Goal: Task Accomplishment & Management: Manage account settings

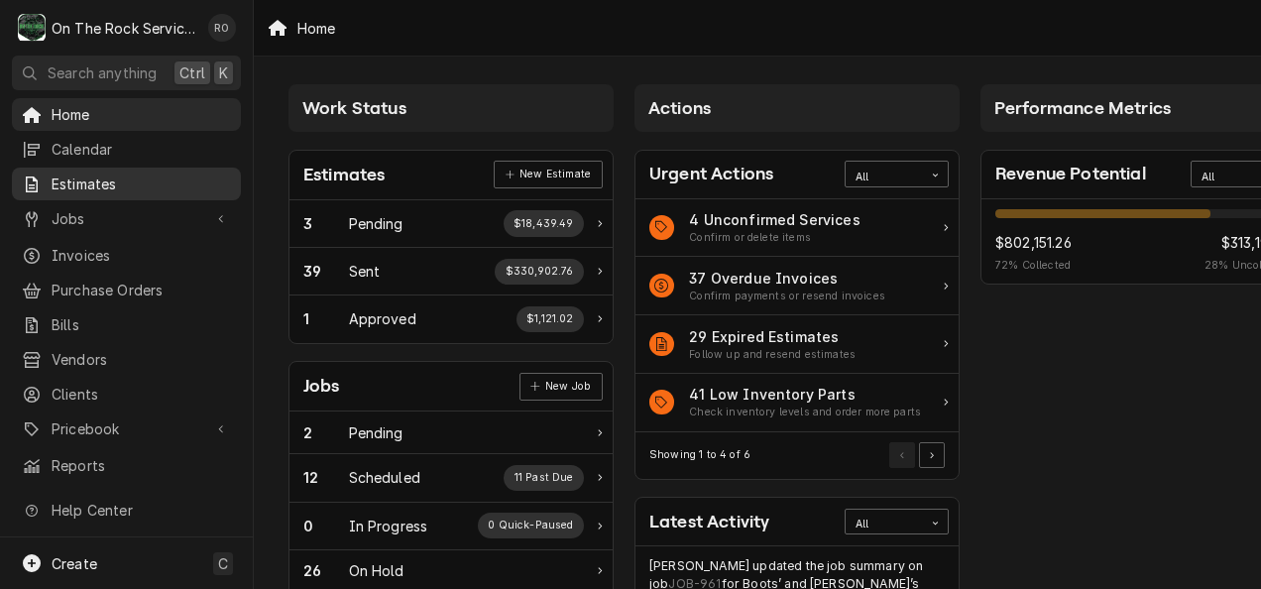
click at [134, 171] on div "Estimates" at bounding box center [126, 183] width 221 height 25
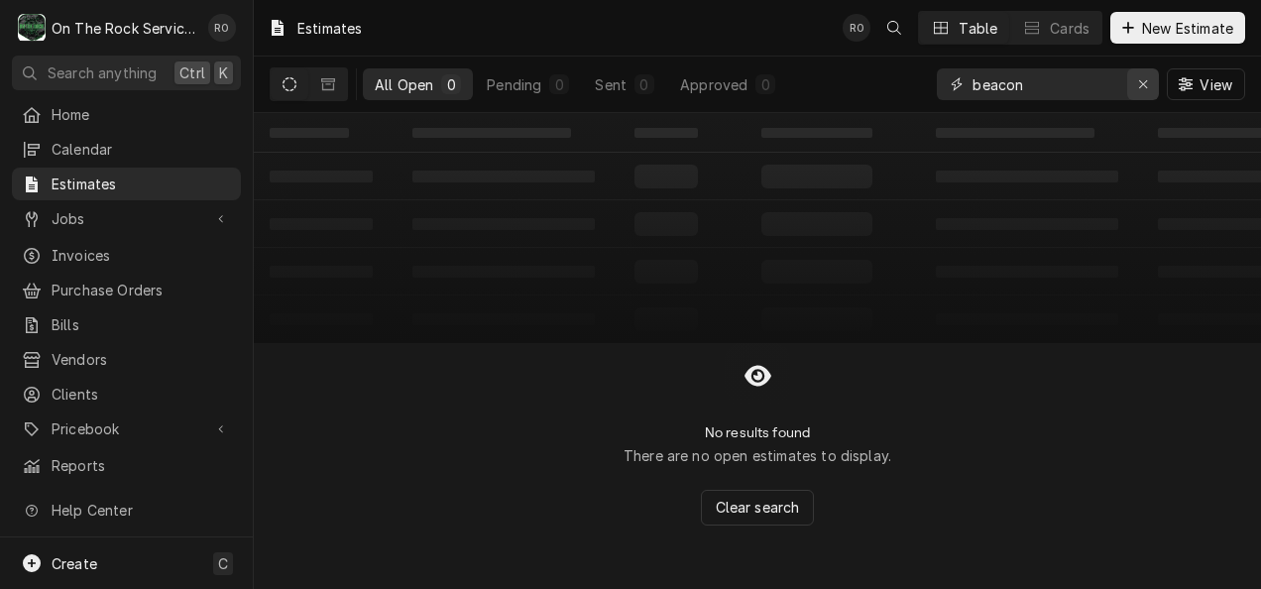
click at [1149, 93] on div "Erase input" at bounding box center [1143, 84] width 20 height 20
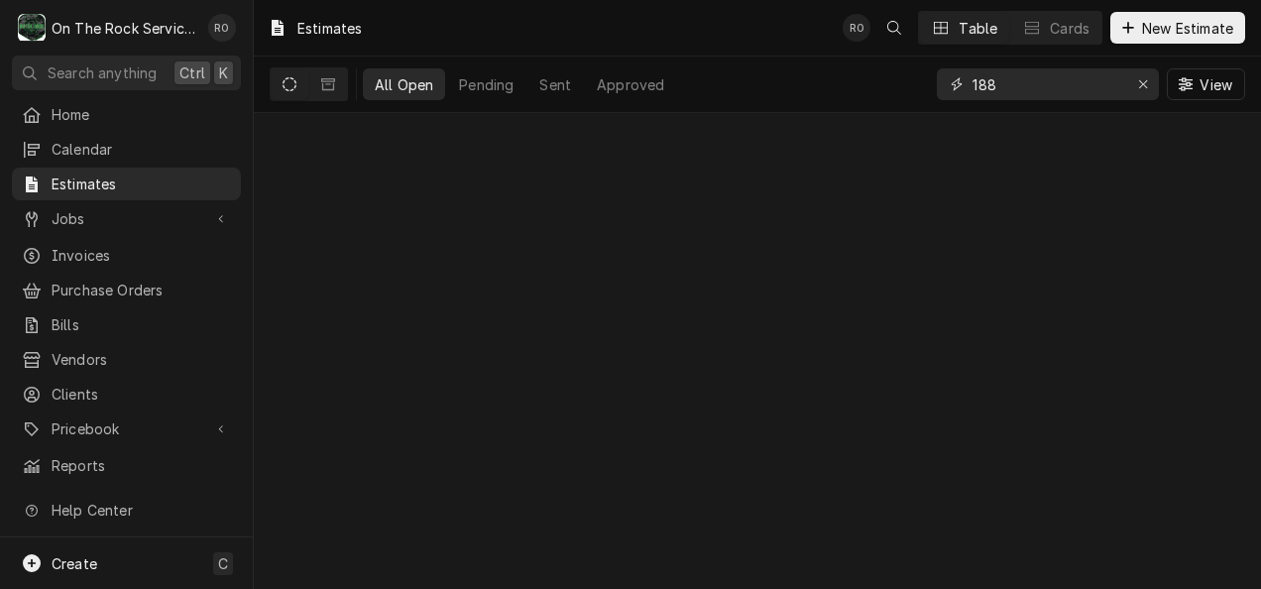
type input "188"
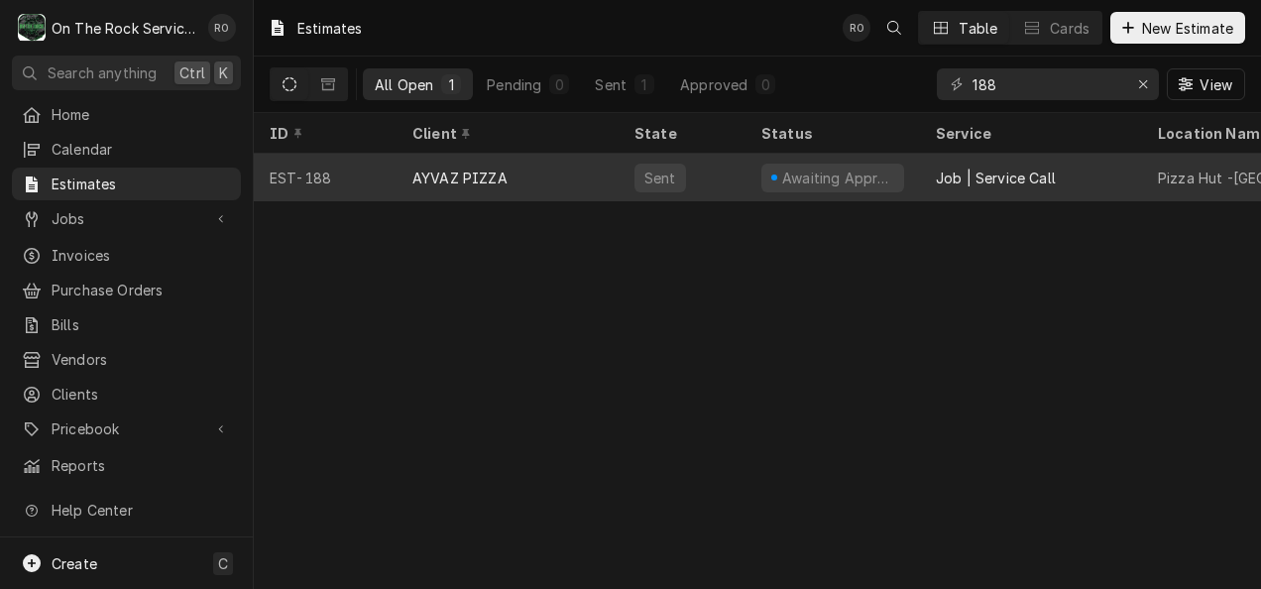
click at [780, 168] on div "Awaiting Approval" at bounding box center [838, 177] width 116 height 21
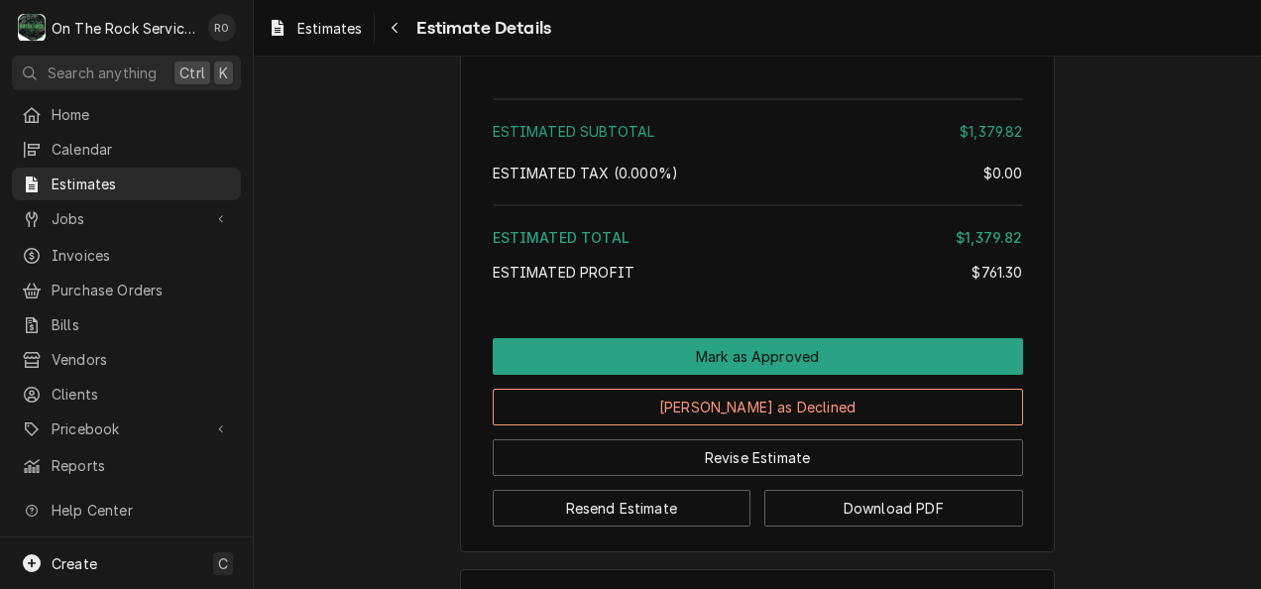
scroll to position [3942, 0]
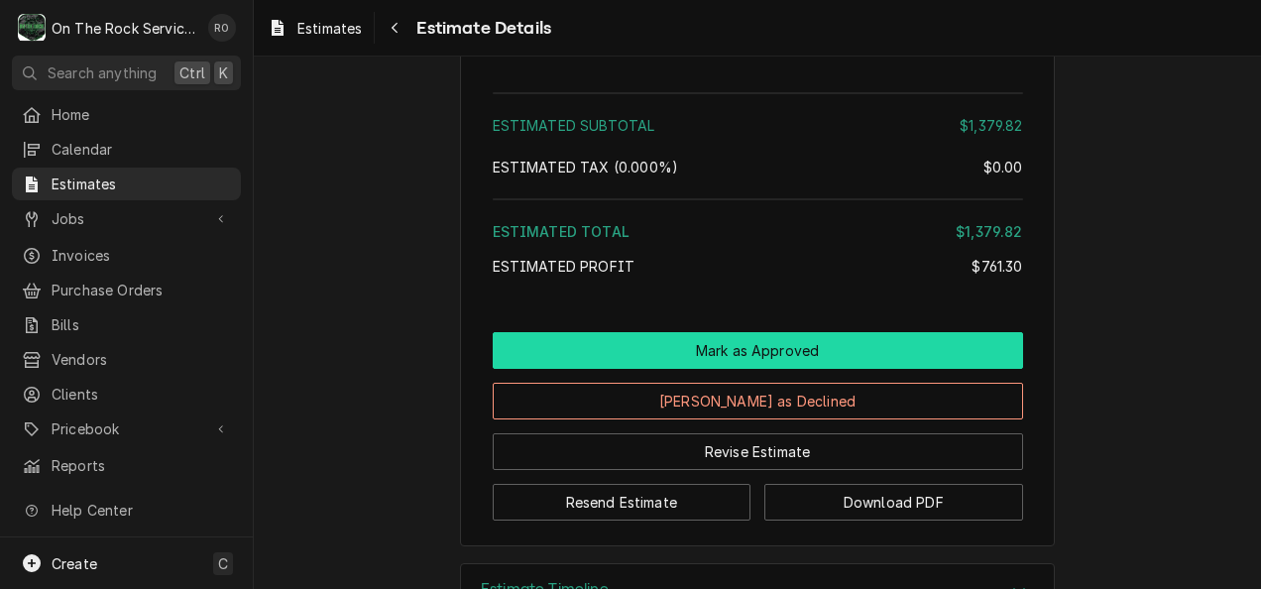
click at [870, 369] on button "Mark as Approved" at bounding box center [758, 350] width 530 height 37
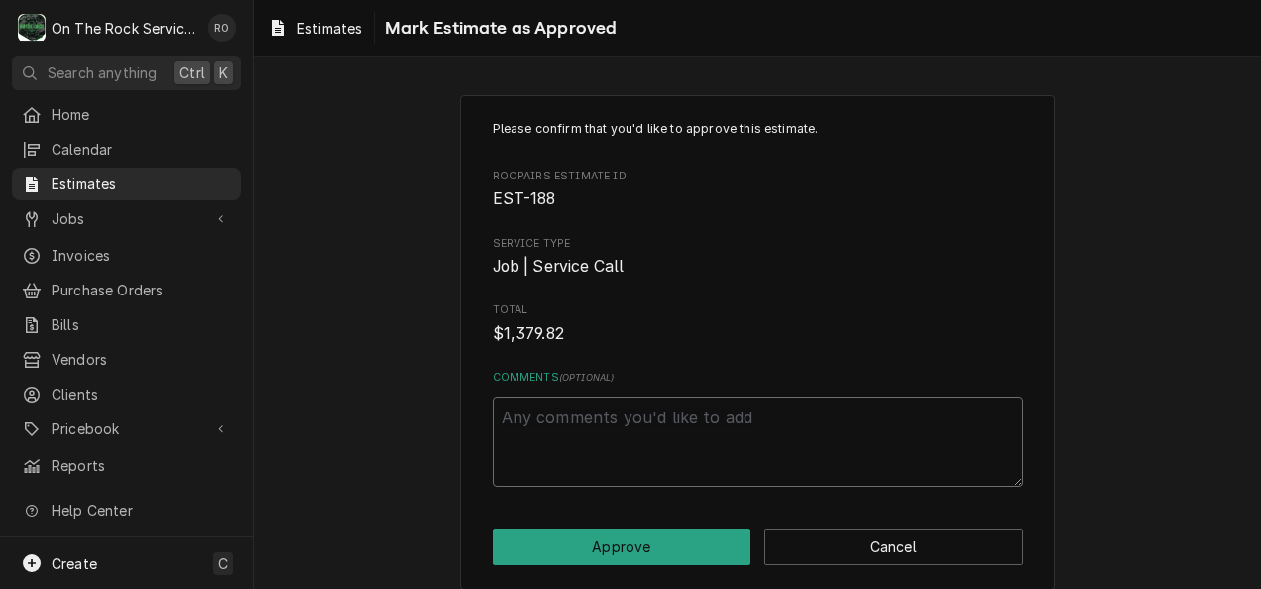
click at [774, 451] on textarea "Comments ( optional )" at bounding box center [758, 441] width 530 height 90
type textarea "x"
type textarea "A"
type textarea "x"
type textarea "Ap"
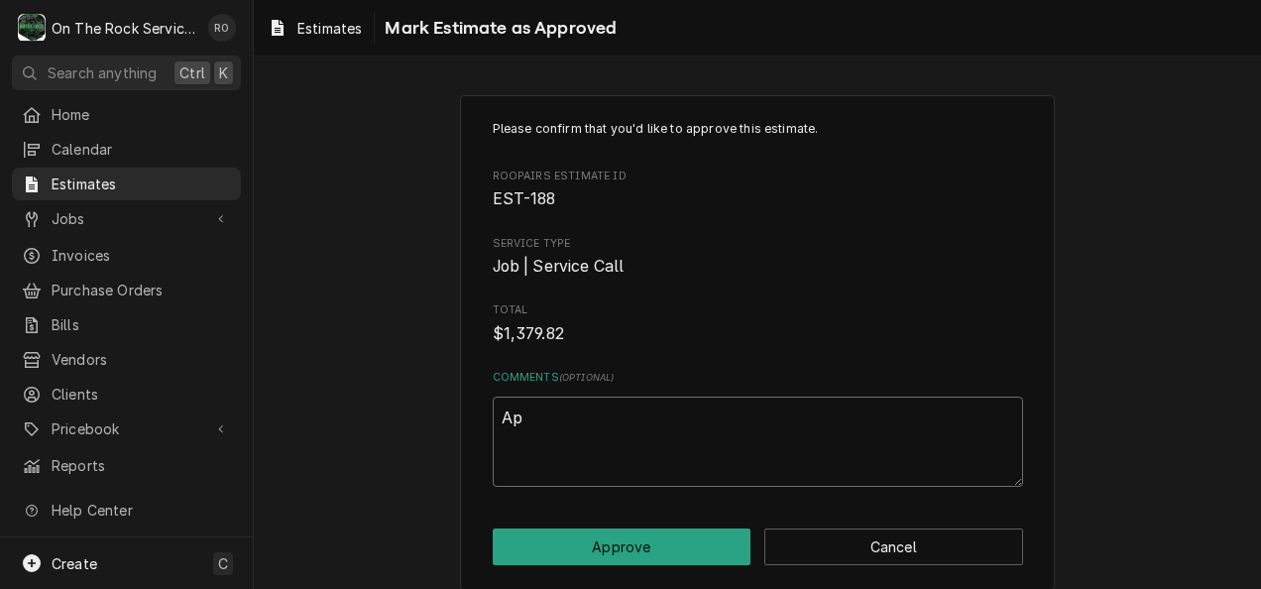
type textarea "x"
type textarea "App"
type textarea "x"
type textarea "Appr"
type textarea "x"
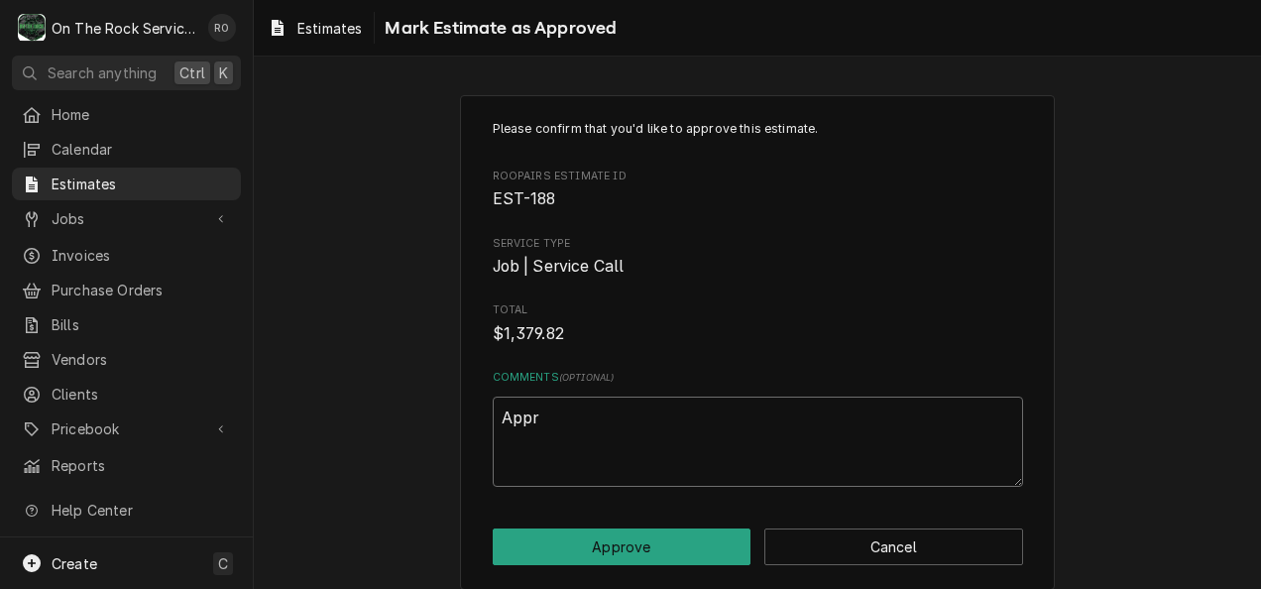
type textarea "Appro"
type textarea "x"
type textarea "Approv"
type textarea "x"
type textarea "Approve"
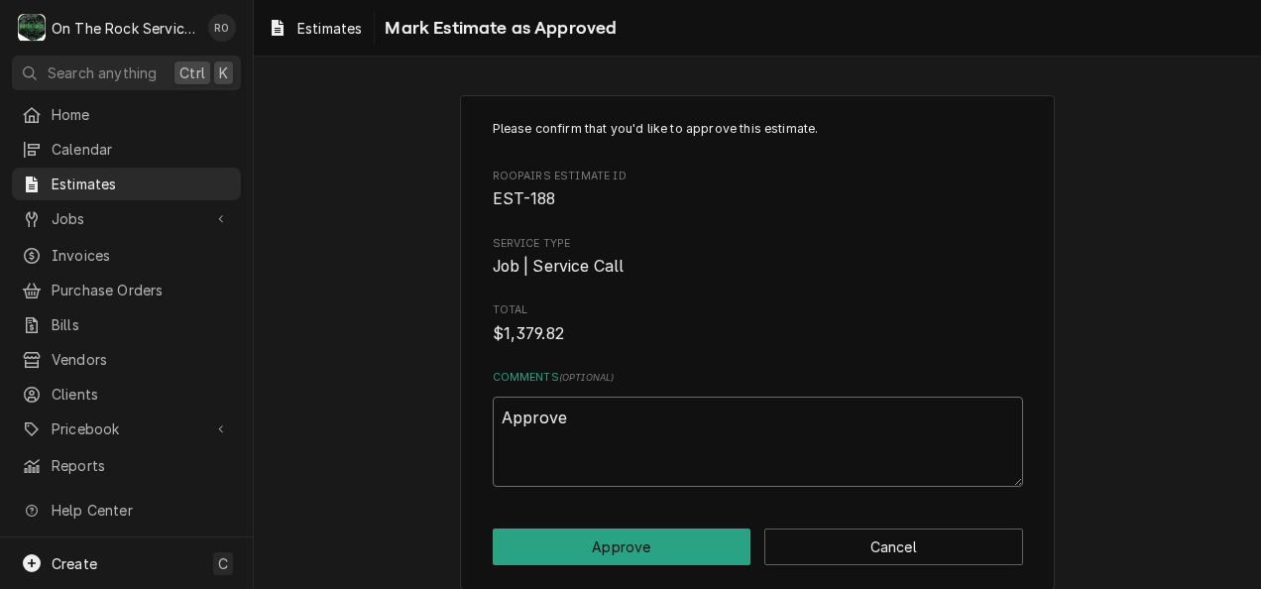
type textarea "x"
type textarea "Approved"
type textarea "x"
type textarea "Approved"
type textarea "x"
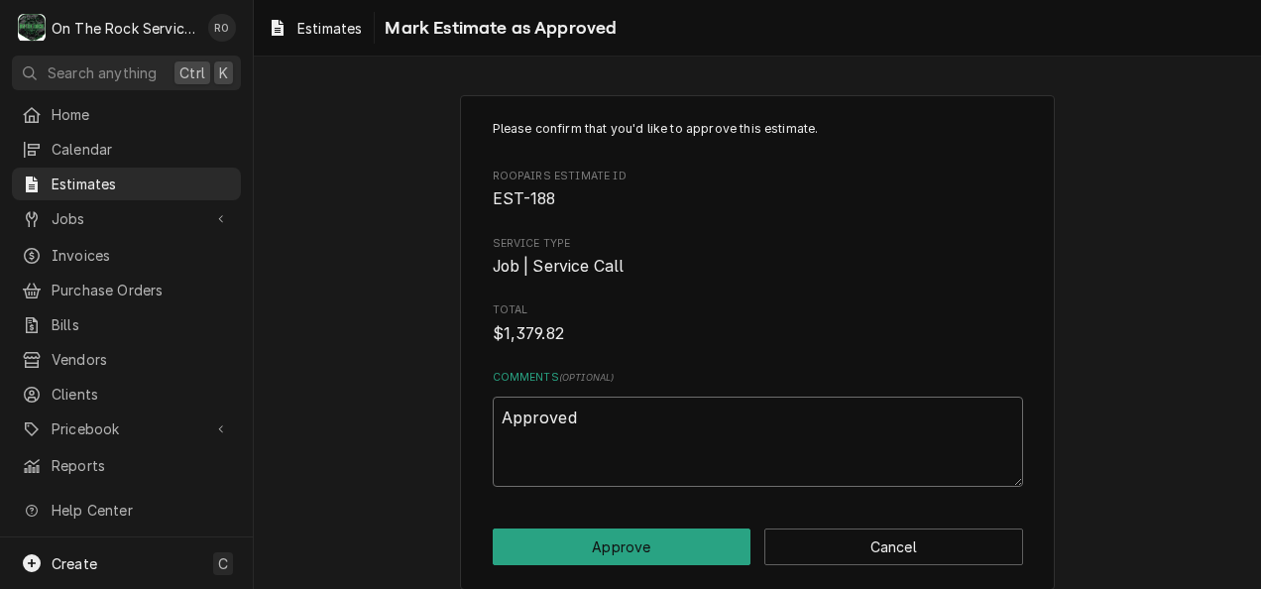
type textarea "Approved b"
type textarea "x"
type textarea "Approved b"
type textarea "x"
type textarea "Approved b"
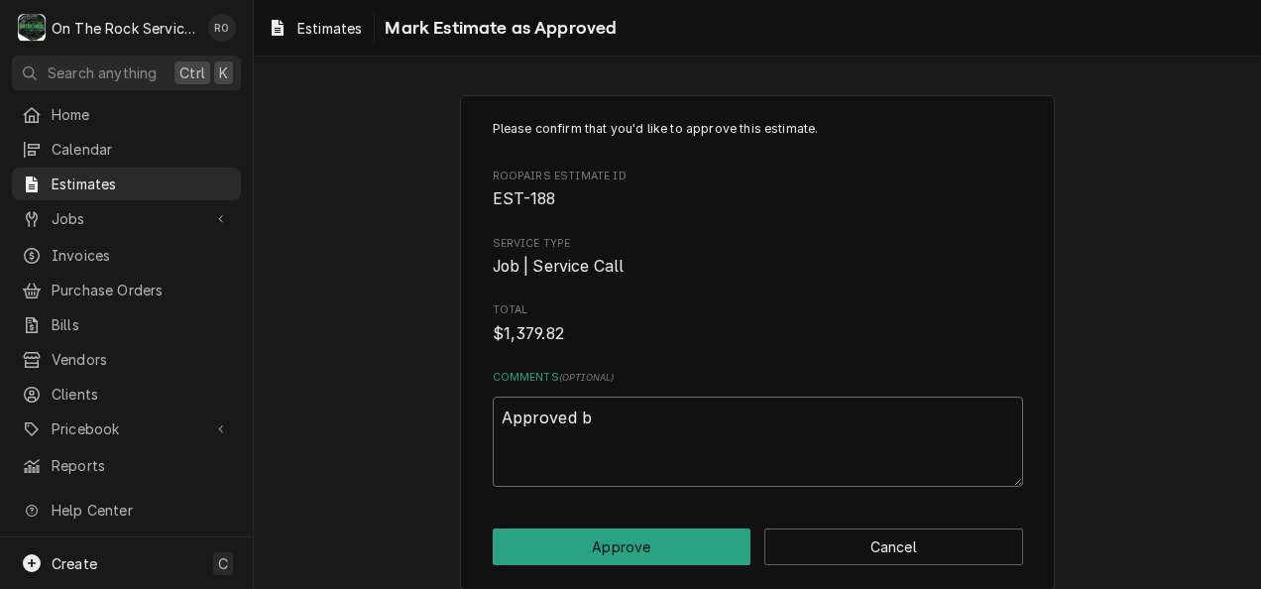
type textarea "x"
type textarea "Approved by"
type textarea "x"
type textarea "Approved by"
type textarea "x"
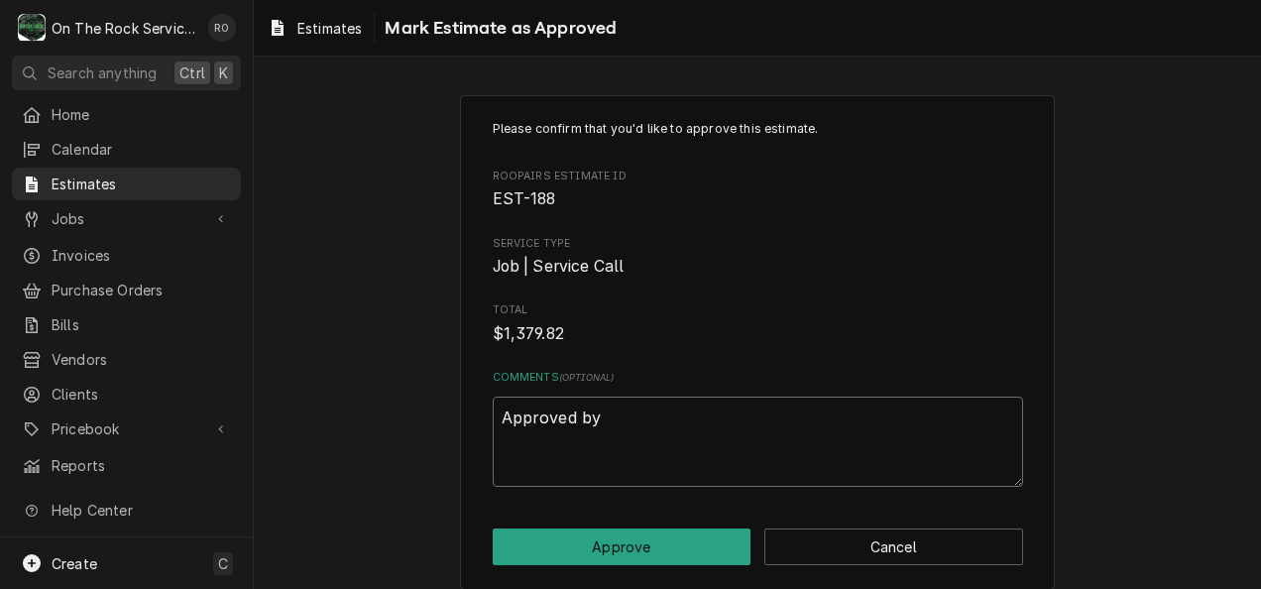
type textarea "Approved by D"
type textarea "x"
type textarea "Approved by Da"
type textarea "x"
type textarea "Approved by Dav"
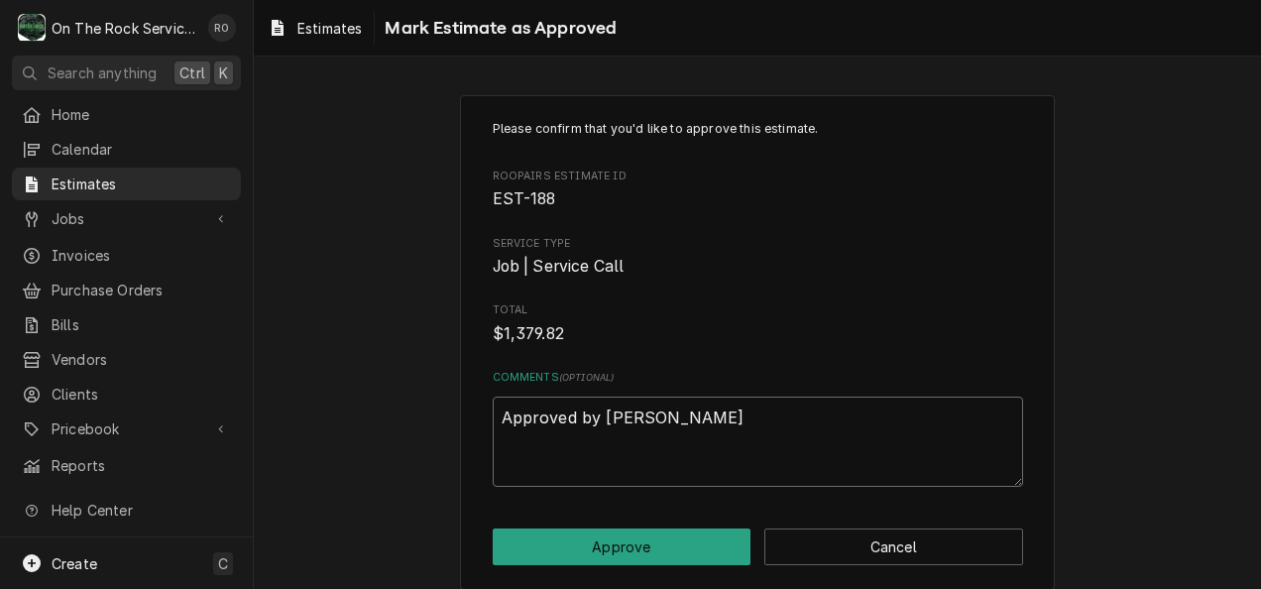
type textarea "x"
type textarea "Approved by Davi"
type textarea "x"
type textarea "Approved by Davio"
type textarea "x"
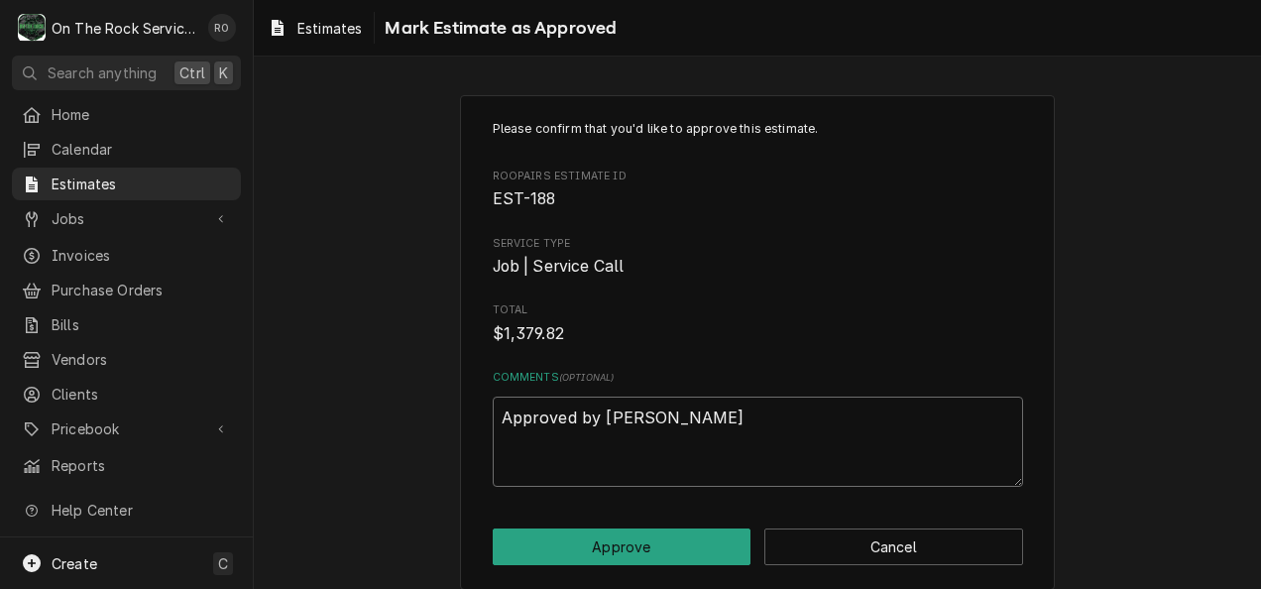
type textarea "Approved by Davion"
type textarea "x"
type textarea "Approved by Davion"
type textarea "x"
type textarea "Approved by Davion W"
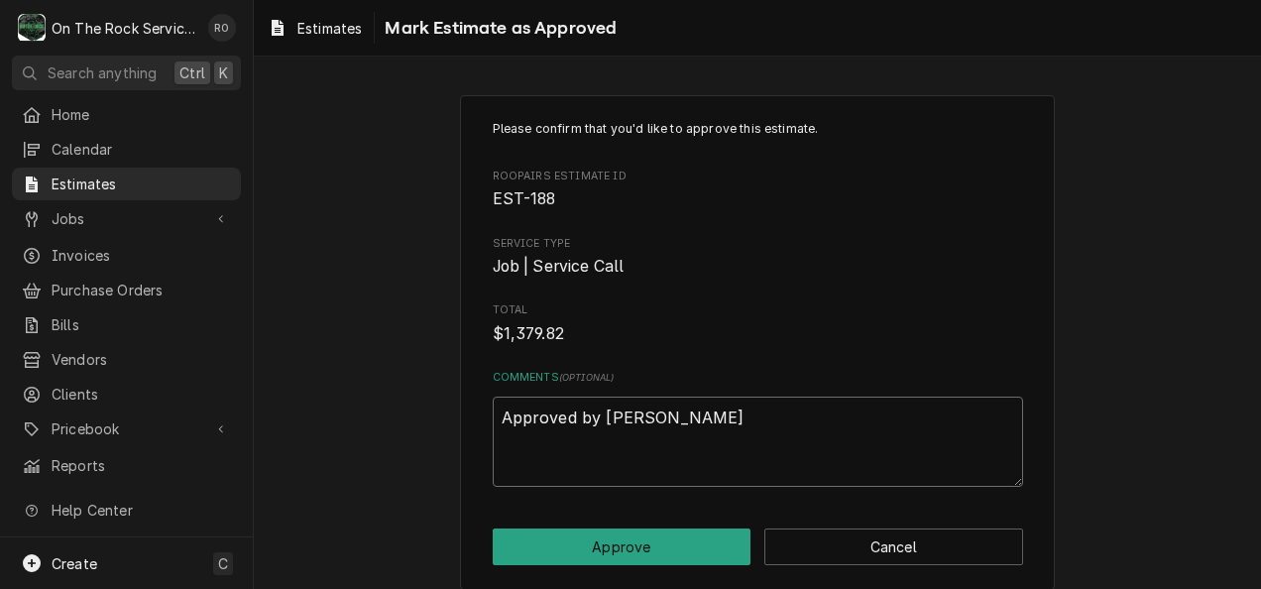
type textarea "x"
type textarea "Approved by Davion Wa"
type textarea "x"
type textarea "Approved by Davion Was"
type textarea "x"
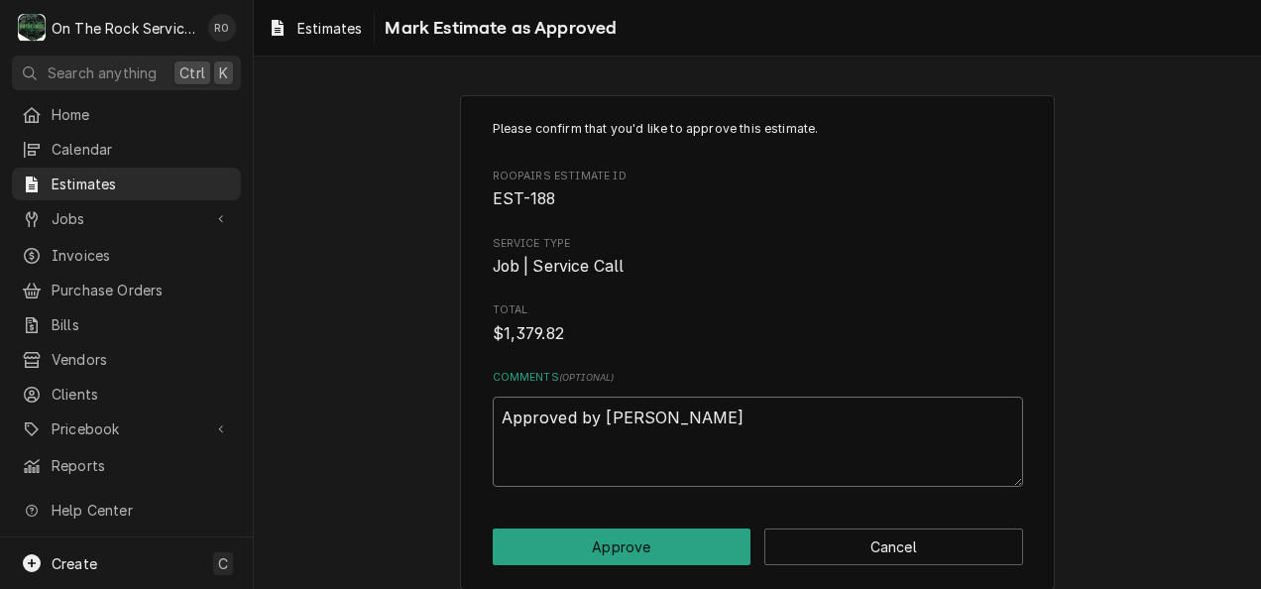
type textarea "Approved by Davion Wash"
type textarea "x"
type textarea "Approved by Davion Washi"
type textarea "x"
type textarea "Approved by Davion Washin"
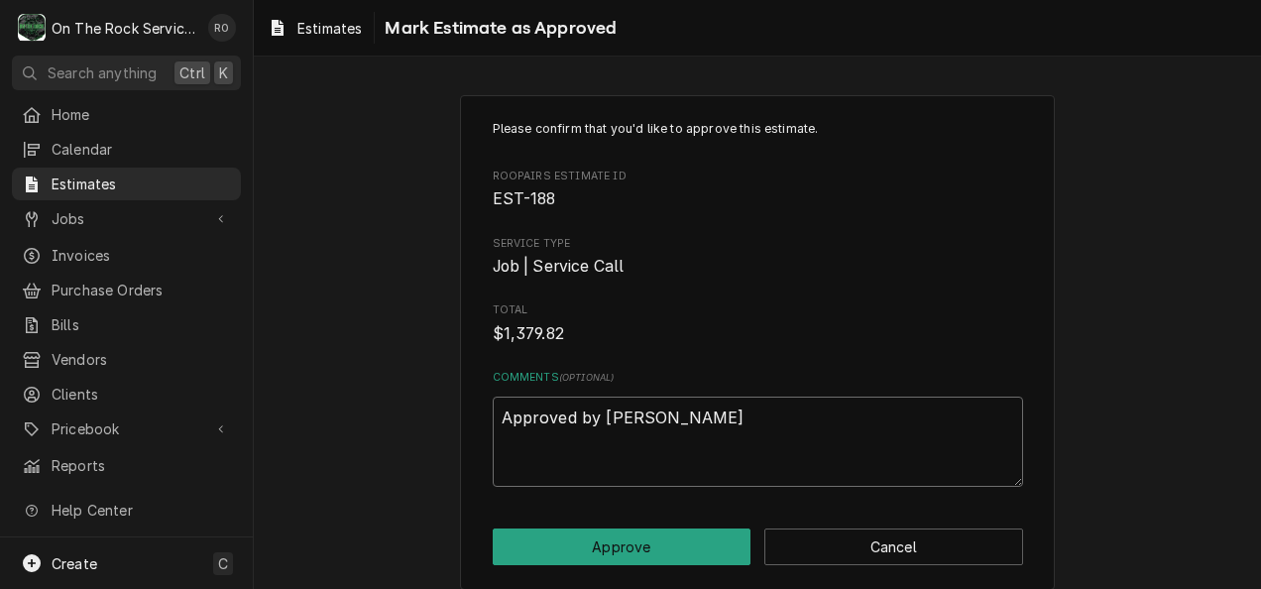
type textarea "x"
type textarea "Approved by Davion Washing"
type textarea "x"
type textarea "Approved by Davion Washingto"
type textarea "x"
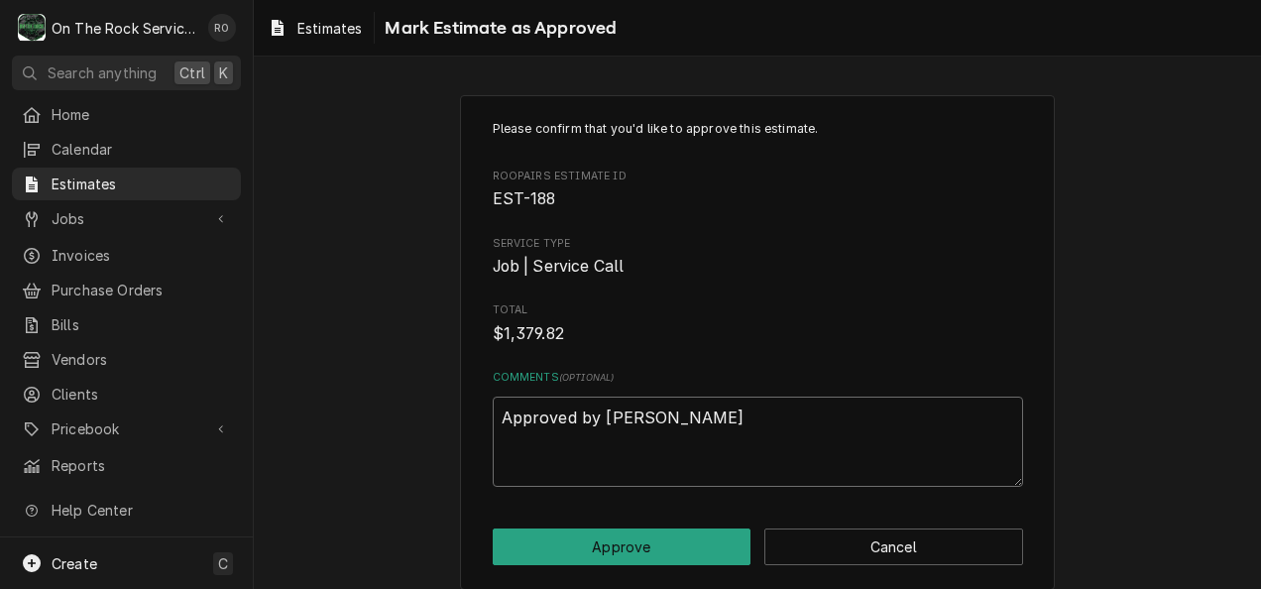
type textarea "Approved by Davion Washington"
type textarea "x"
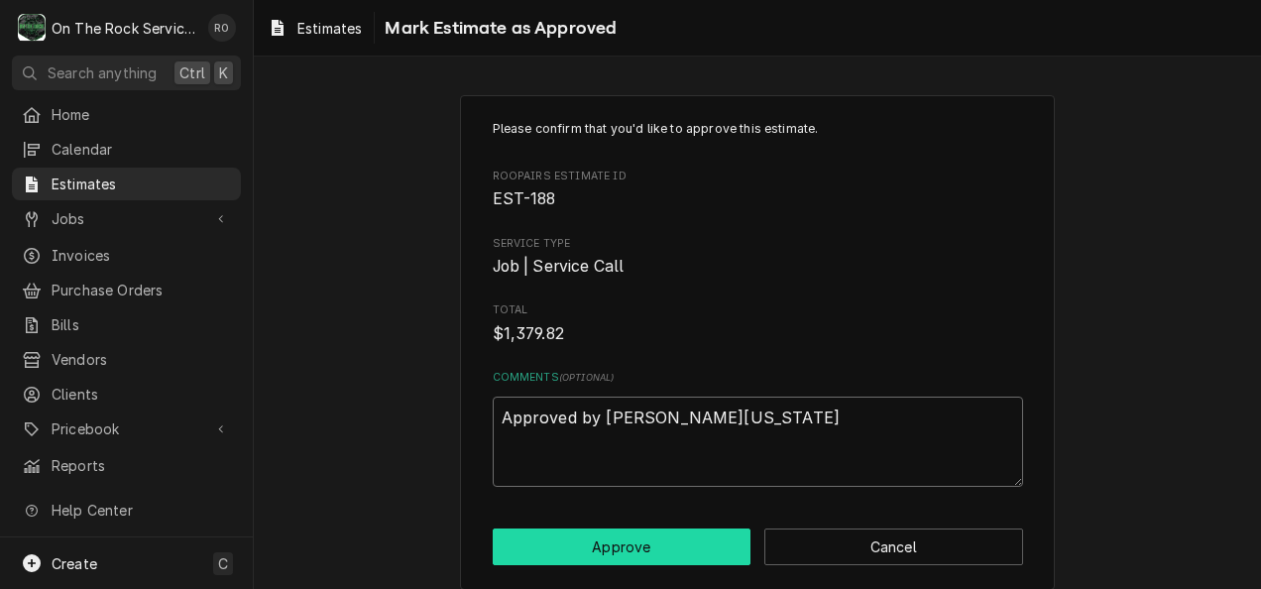
type textarea "Approved by Davion Washington"
click at [605, 543] on button "Approve" at bounding box center [622, 546] width 259 height 37
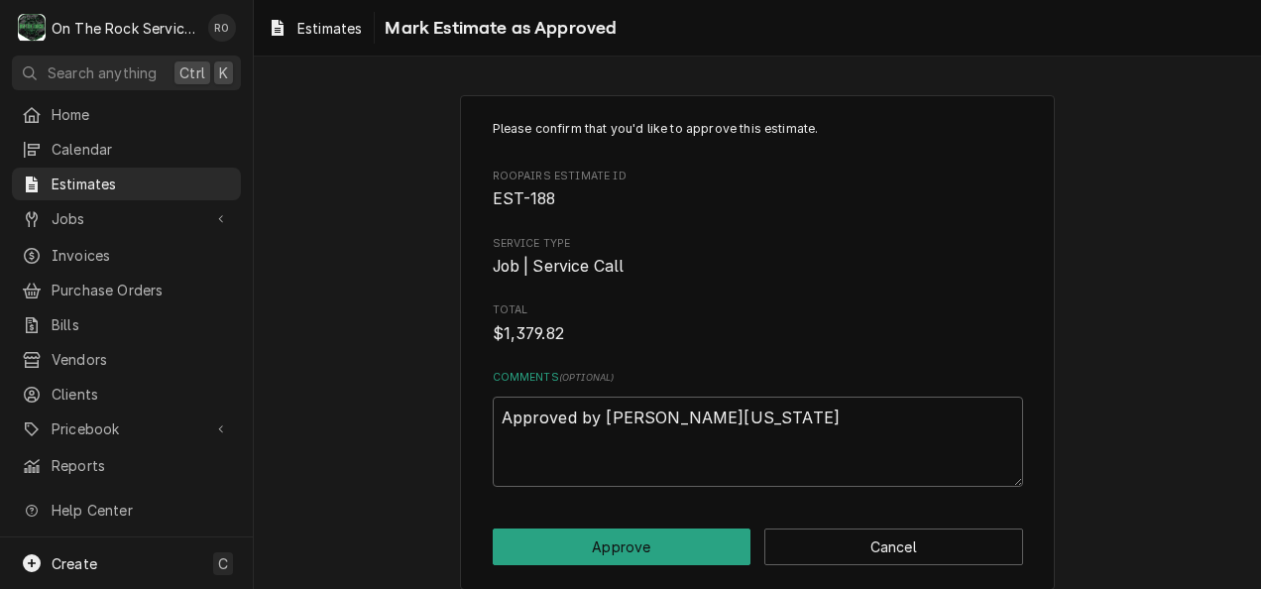
type textarea "x"
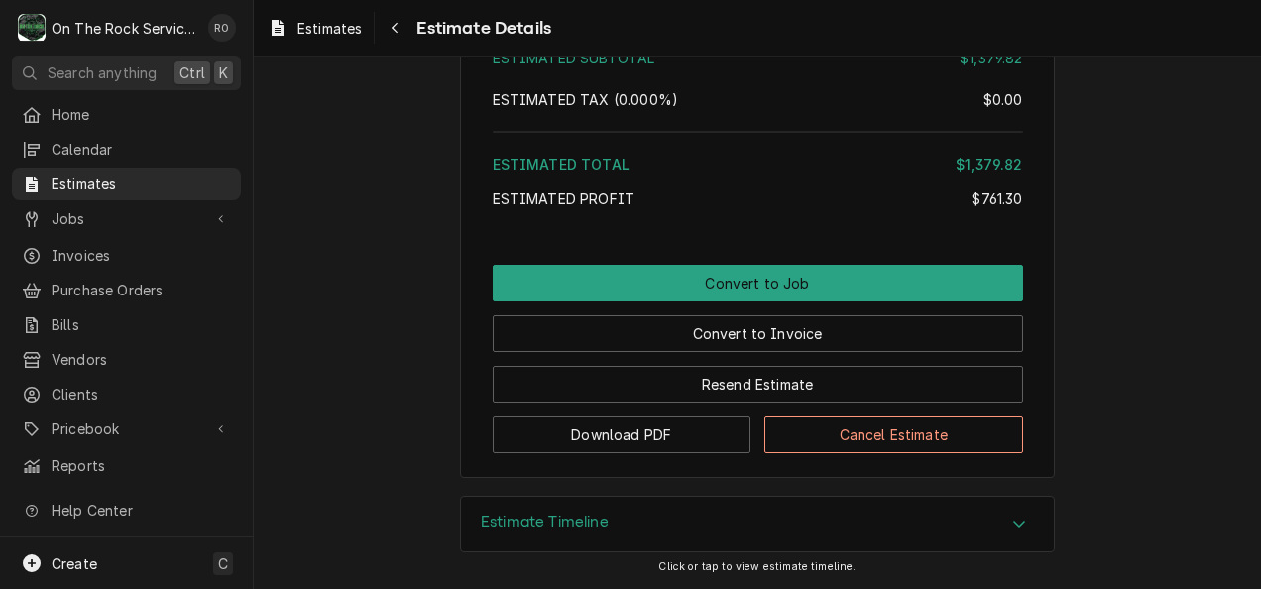
scroll to position [4115, 0]
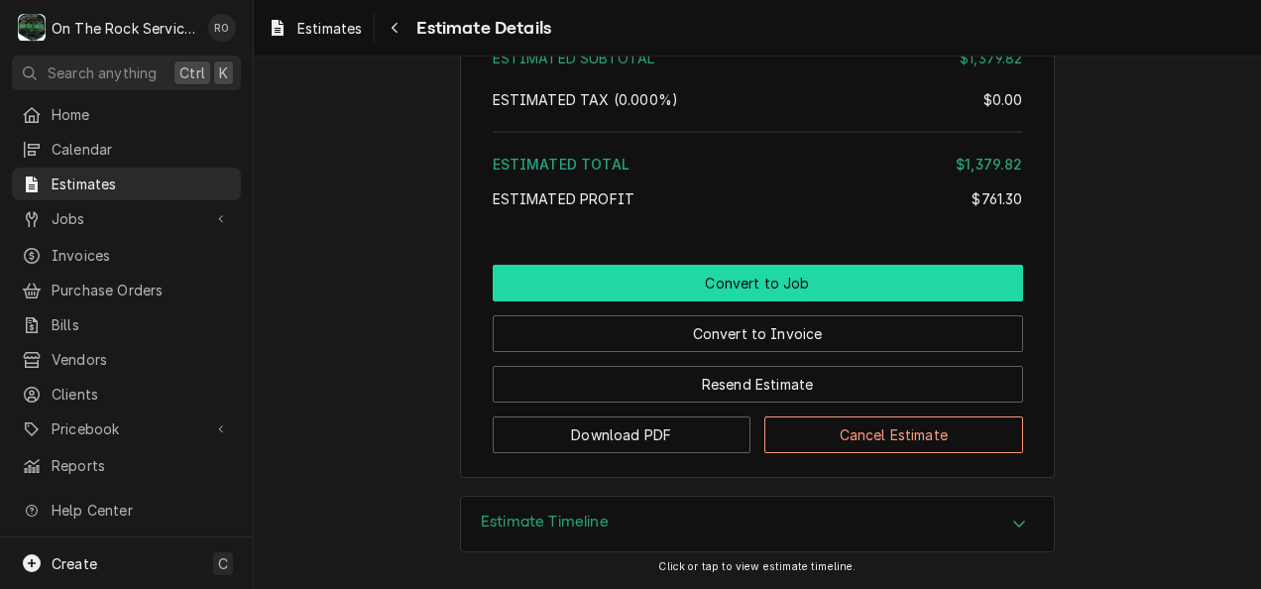
click at [787, 277] on button "Convert to Job" at bounding box center [758, 283] width 530 height 37
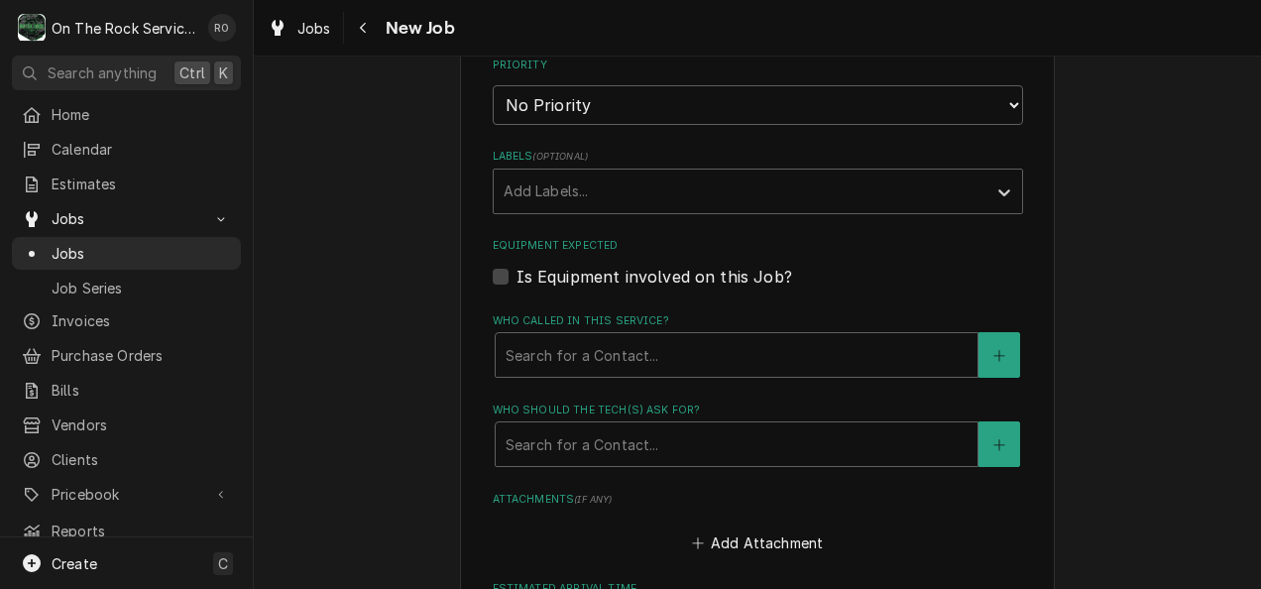
scroll to position [1112, 0]
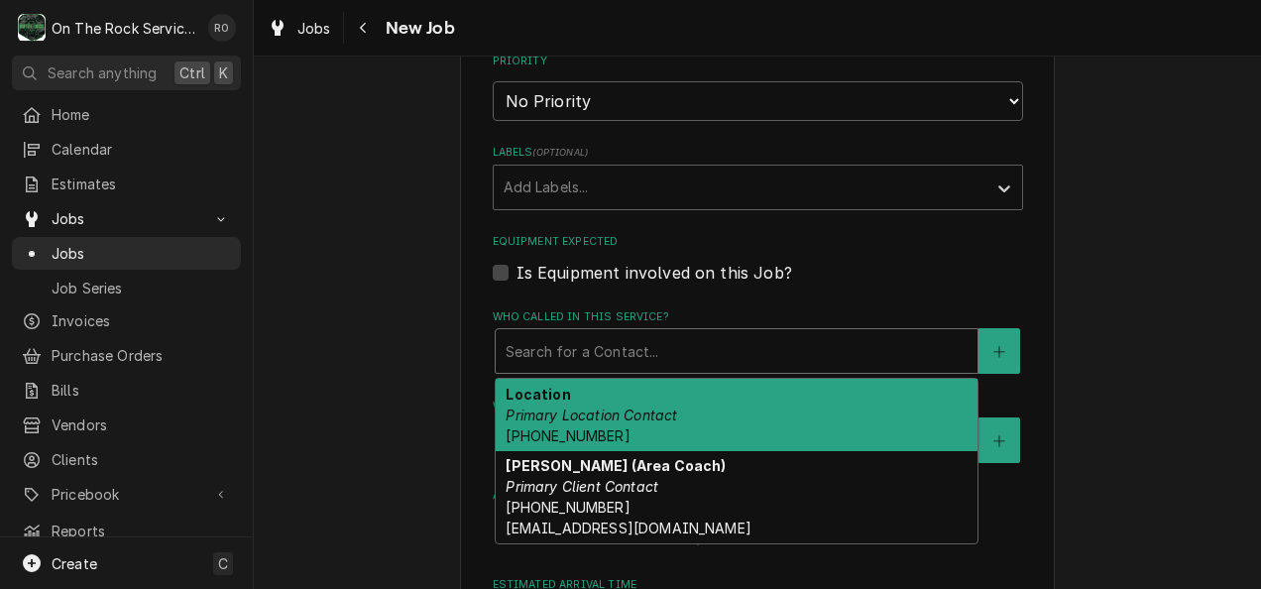
click at [700, 354] on div "Who called in this service?" at bounding box center [736, 351] width 462 height 36
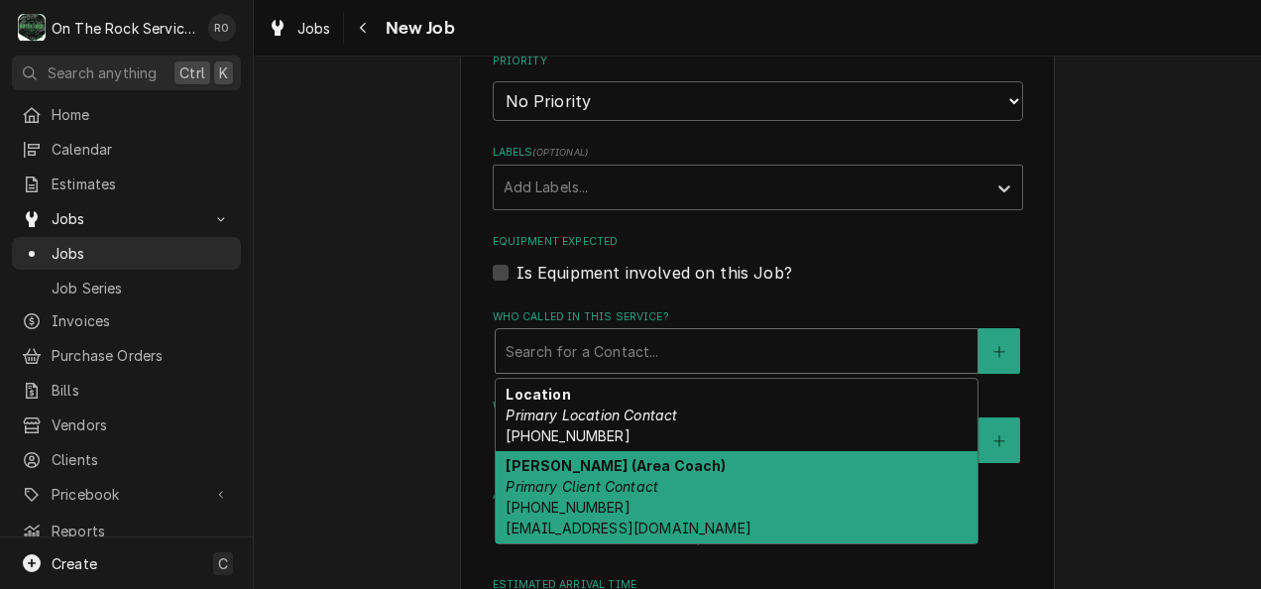
click at [677, 470] on strong "Russel Kowalczyk (Area Coach)" at bounding box center [615, 465] width 220 height 17
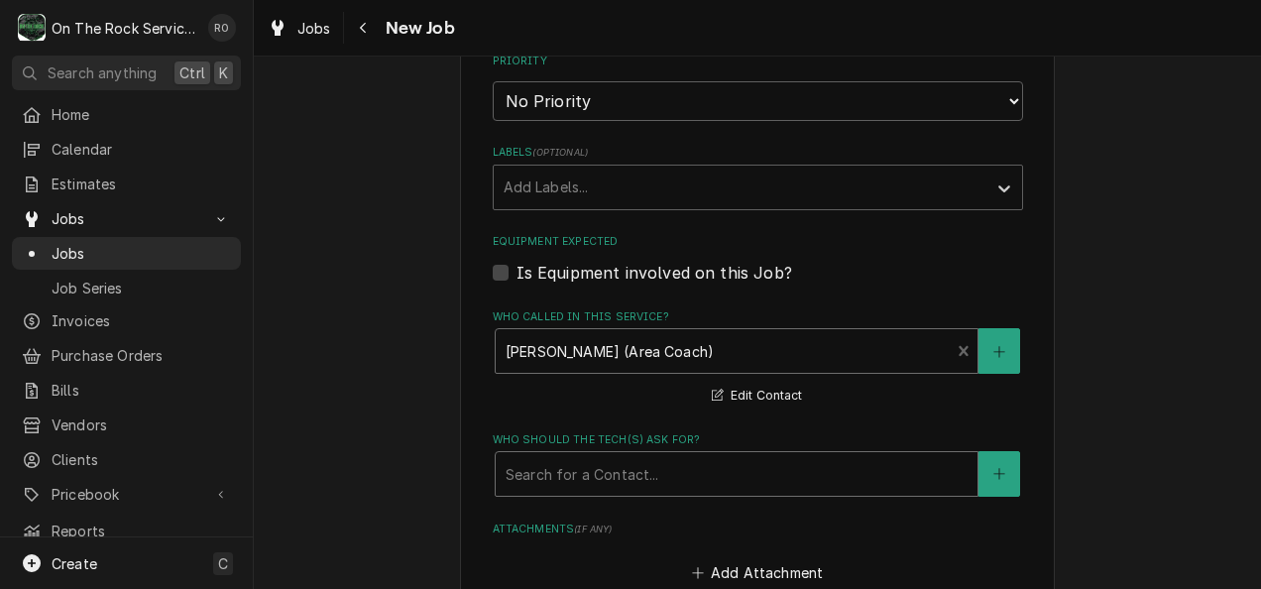
click at [676, 455] on div "Search for a Contact..." at bounding box center [736, 474] width 482 height 44
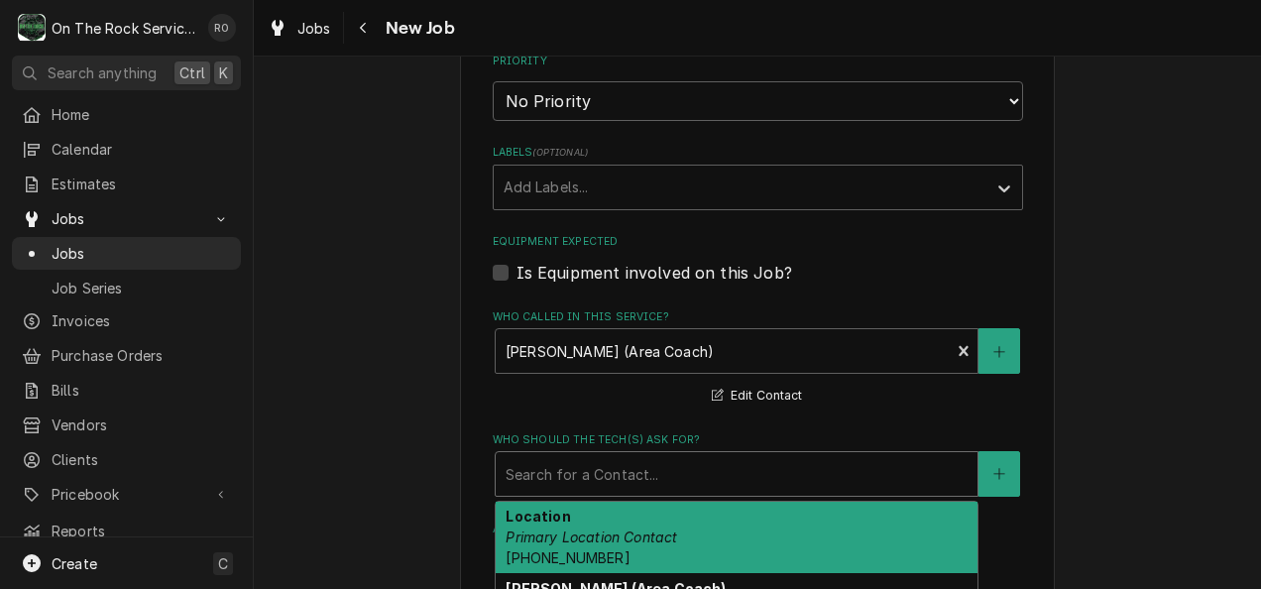
click at [670, 509] on div "Location Primary Location Contact (706) 213-8421" at bounding box center [736, 537] width 482 height 72
type textarea "x"
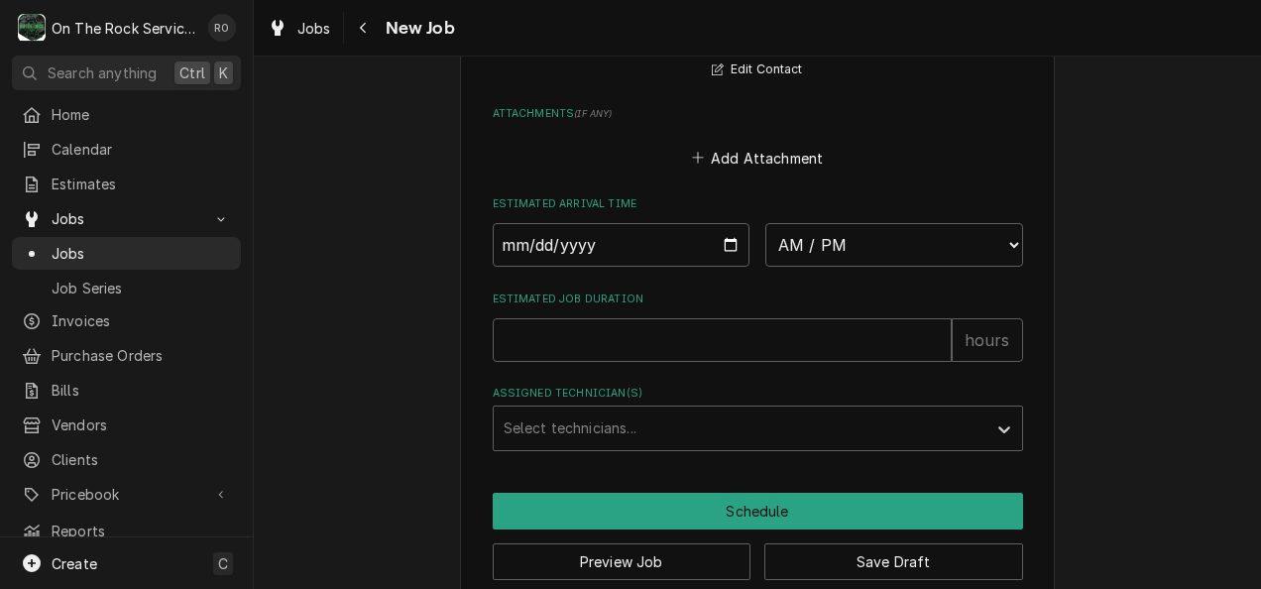
scroll to position [1597, 0]
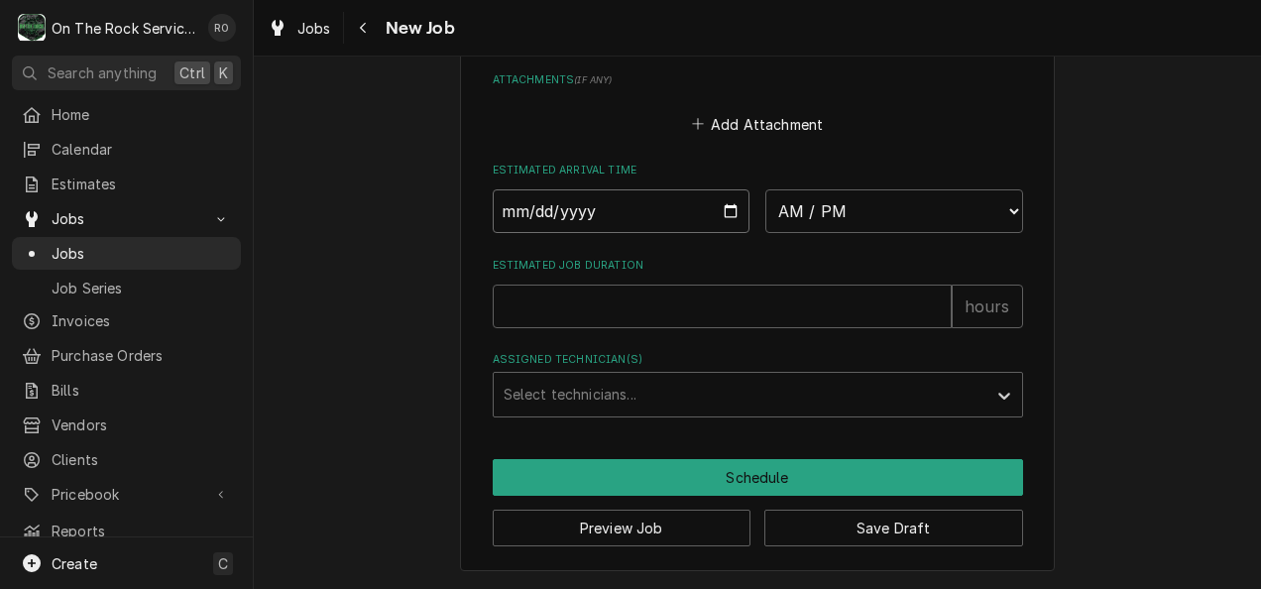
click at [714, 211] on input "Date" at bounding box center [622, 211] width 258 height 44
type input "2025-08-14"
click at [753, 308] on input "Estimated Job Duration" at bounding box center [722, 306] width 459 height 44
type textarea "x"
type input "2"
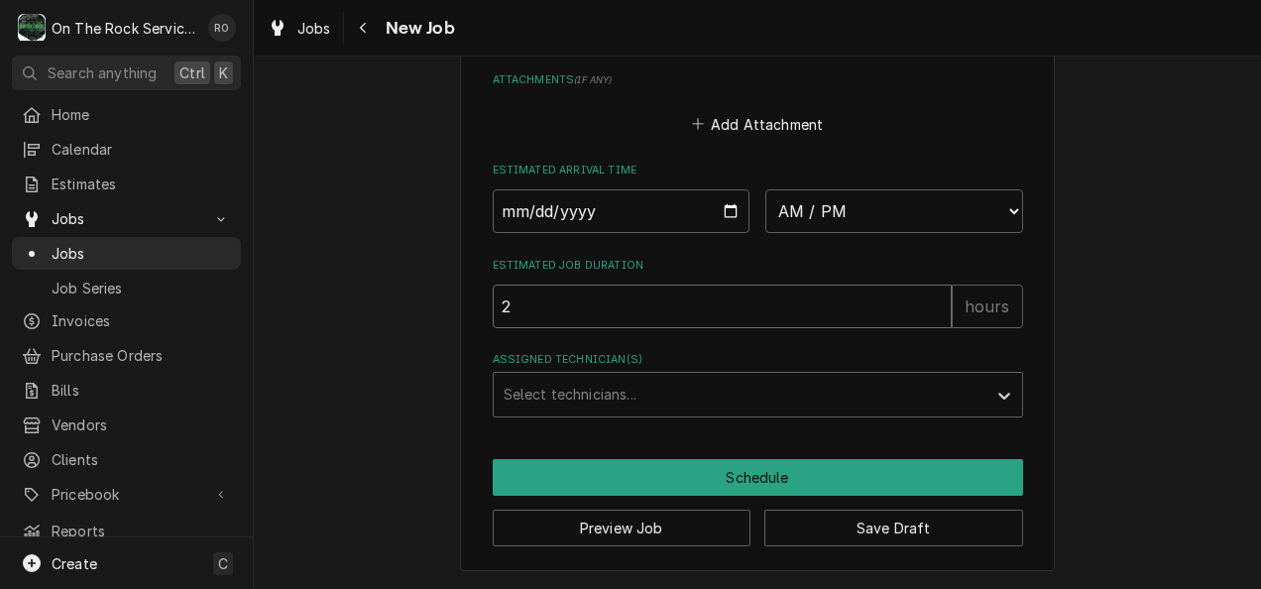
type textarea "x"
type input "2"
click at [789, 395] on div "Assigned Technician(s)" at bounding box center [739, 395] width 473 height 36
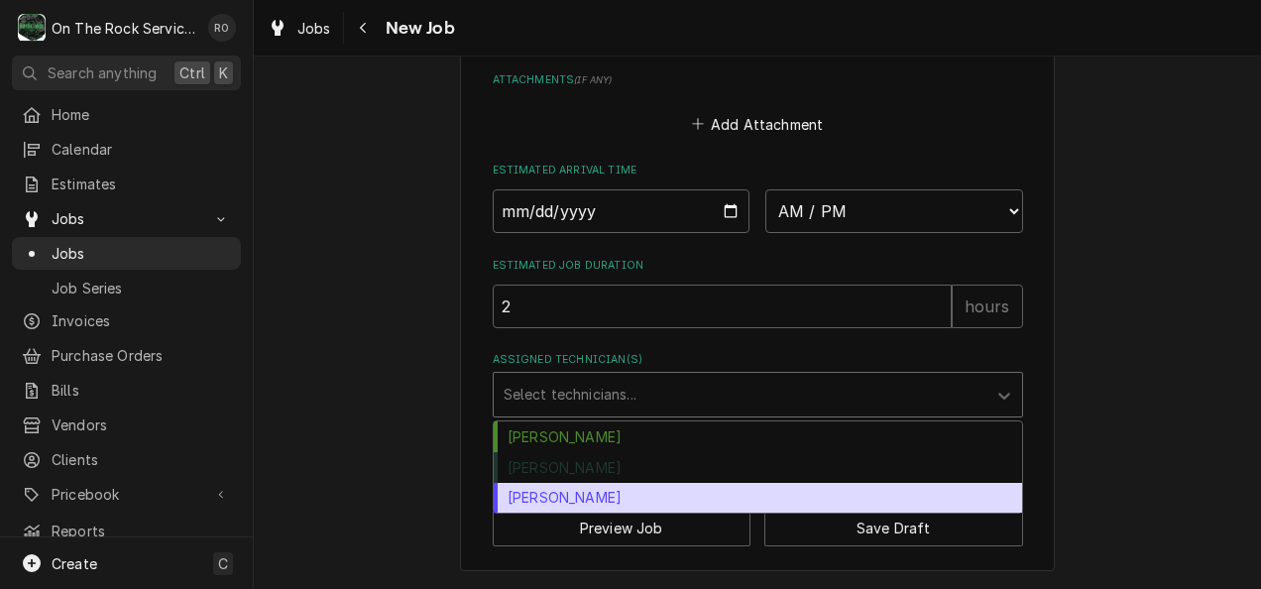
click at [745, 500] on div "Todd Brady" at bounding box center [758, 498] width 528 height 31
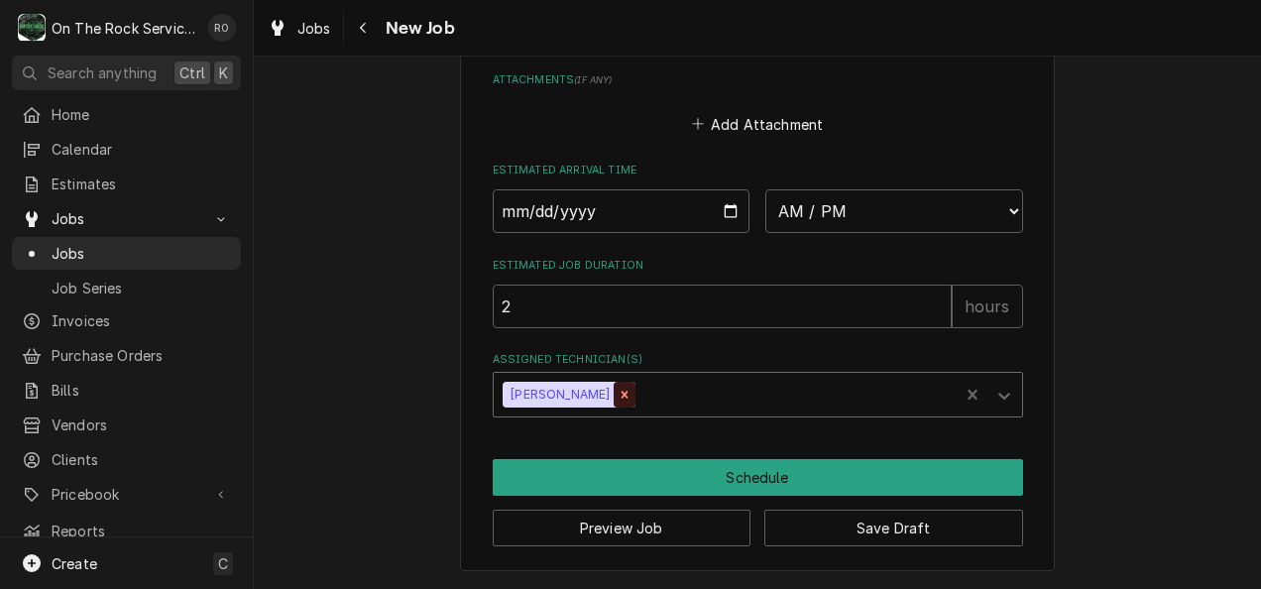
click at [617, 396] on icon "Remove Todd Brady" at bounding box center [624, 394] width 14 height 14
type textarea "x"
click at [587, 396] on div "Assigned Technician(s)" at bounding box center [739, 395] width 473 height 36
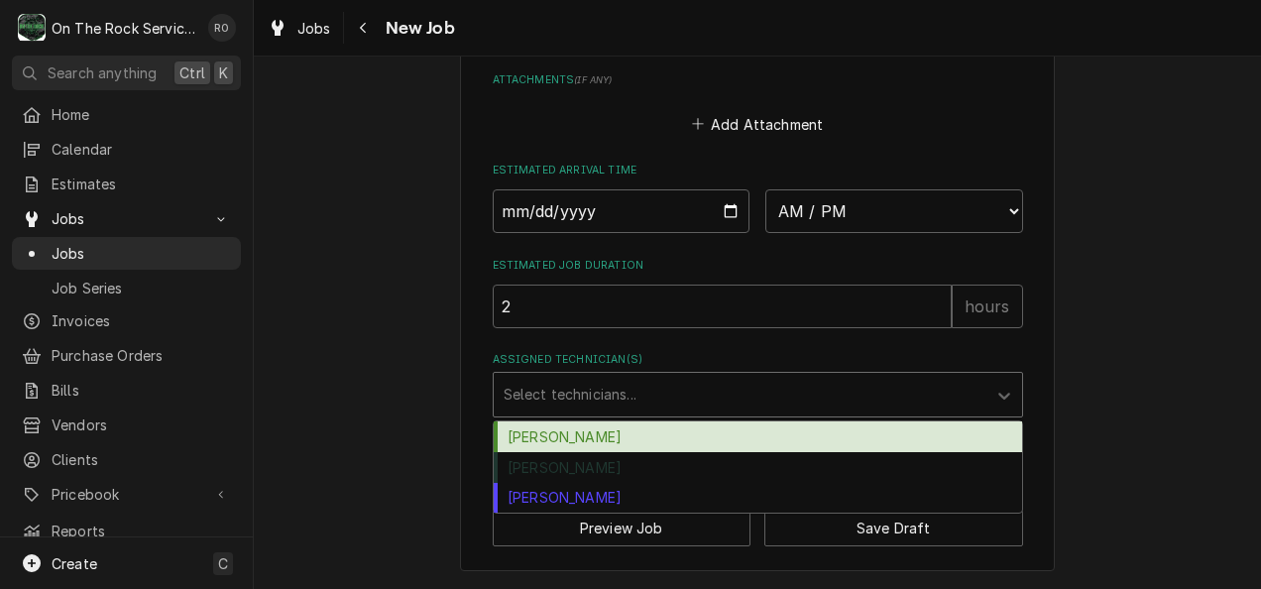
click at [587, 396] on div "Assigned Technician(s)" at bounding box center [739, 395] width 473 height 36
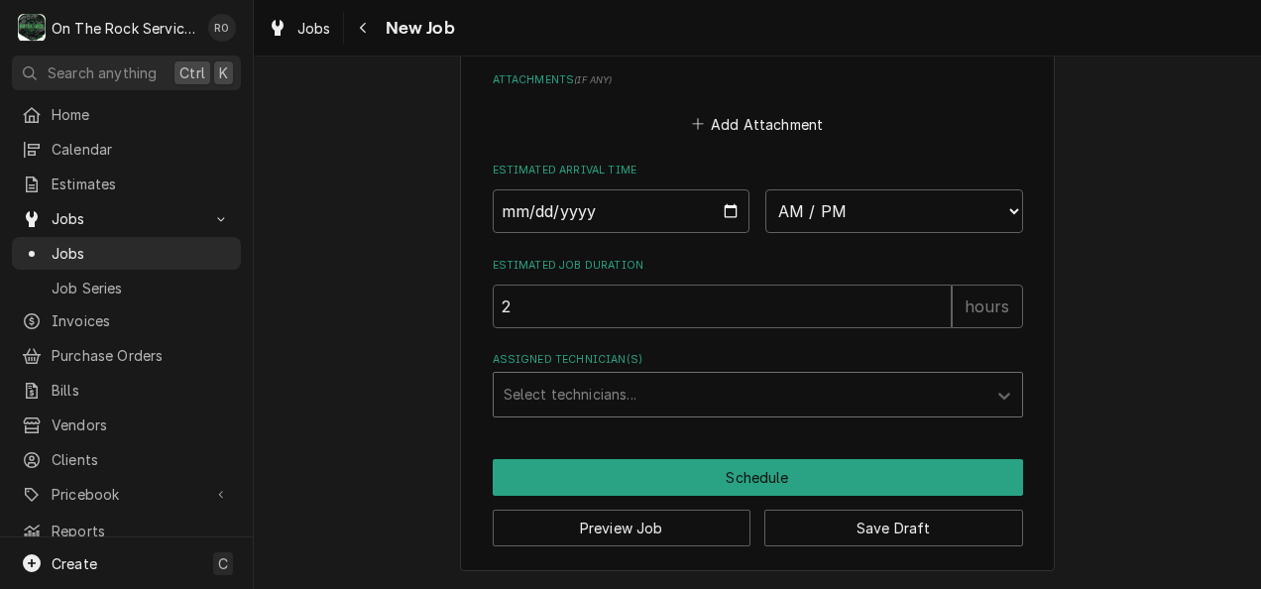
click at [587, 396] on div "Assigned Technician(s)" at bounding box center [739, 395] width 473 height 36
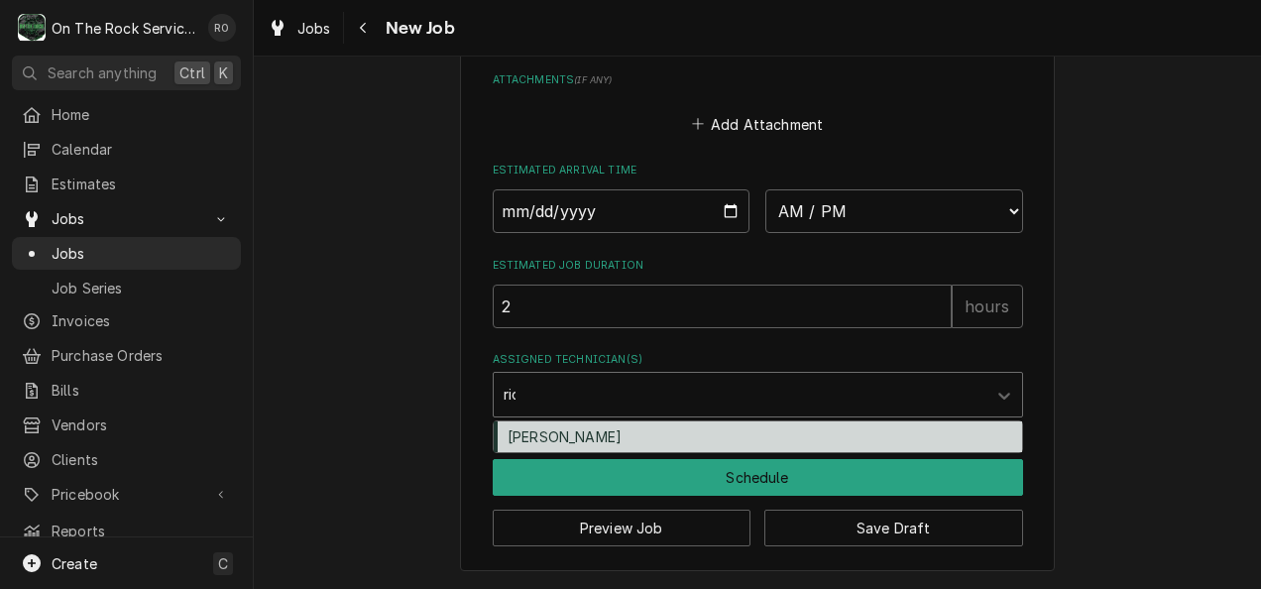
type input "rich"
click at [587, 434] on div "[PERSON_NAME]" at bounding box center [758, 436] width 528 height 31
type textarea "x"
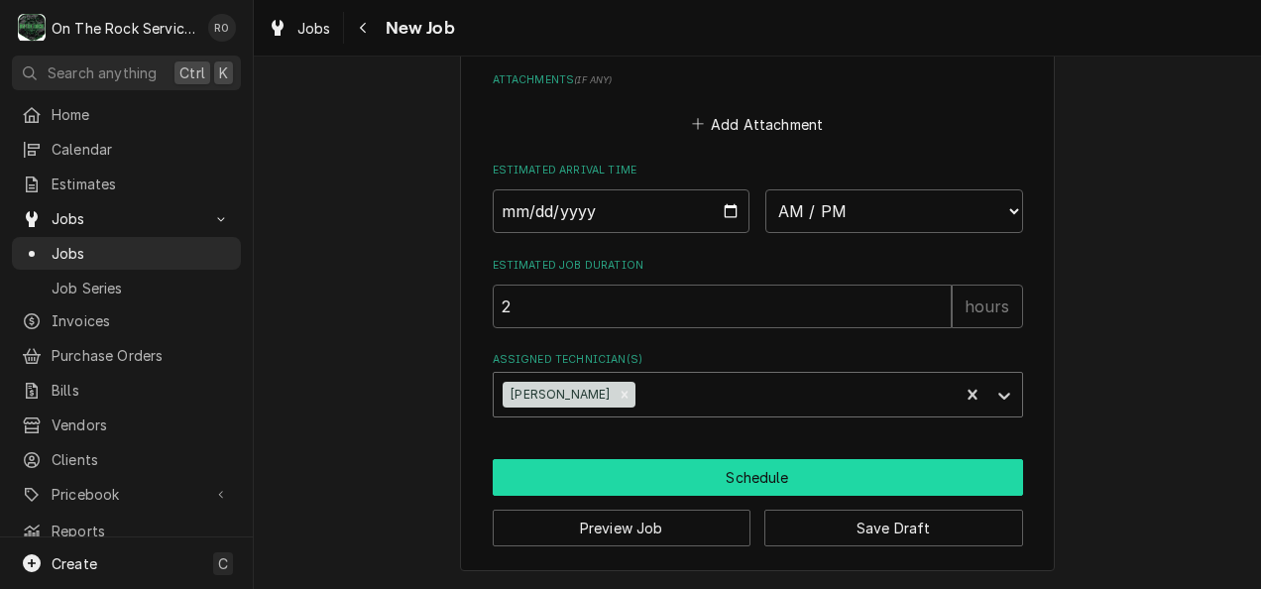
click at [713, 474] on button "Schedule" at bounding box center [758, 477] width 530 height 37
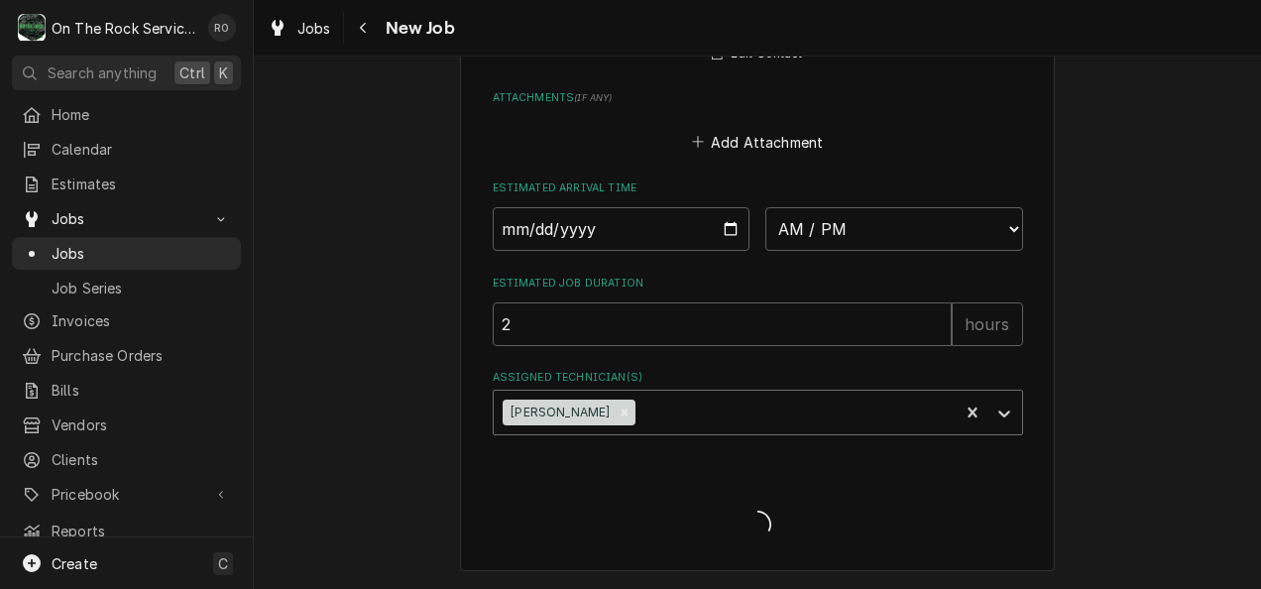
type textarea "x"
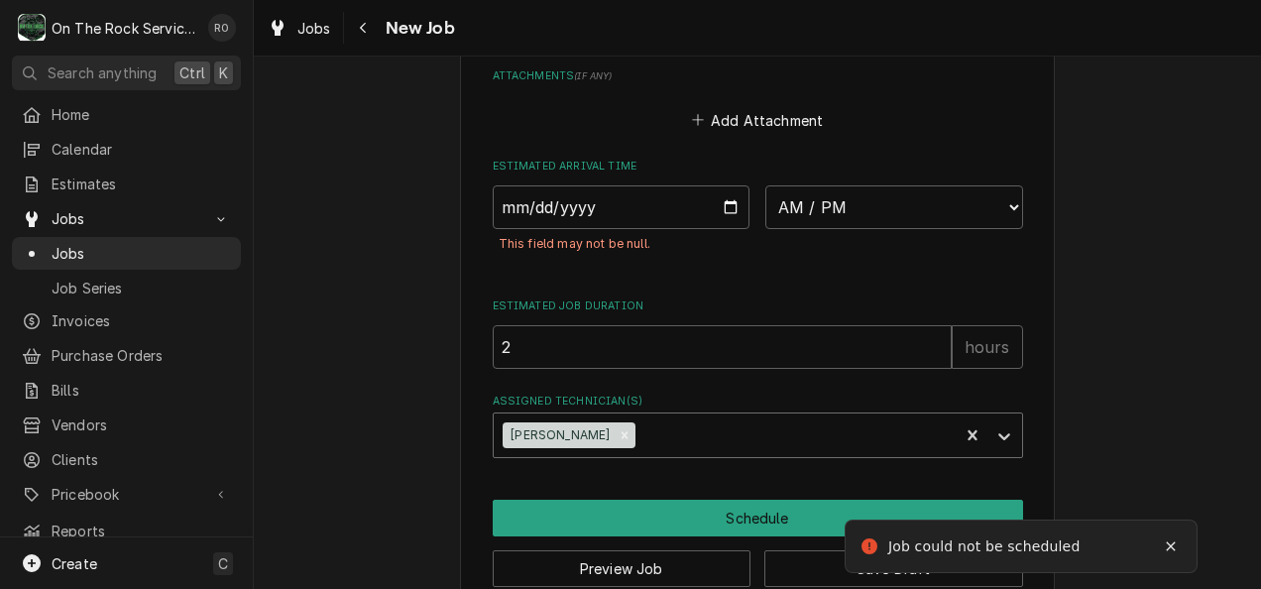
click at [835, 186] on div "Estimated Arrival Time 2025-08-14 AM / PM 6:00 AM 6:15 AM 6:30 AM 6:45 AM 7:00 …" at bounding box center [758, 217] width 530 height 116
click at [834, 198] on select "AM / PM 6:00 AM 6:15 AM 6:30 AM 6:45 AM 7:00 AM 7:15 AM 7:30 AM 7:45 AM 8:00 AM…" at bounding box center [894, 207] width 258 height 44
select select "06:00:00"
click at [765, 187] on select "AM / PM 6:00 AM 6:15 AM 6:30 AM 6:45 AM 7:00 AM 7:15 AM 7:30 AM 7:45 AM 8:00 AM…" at bounding box center [894, 207] width 258 height 44
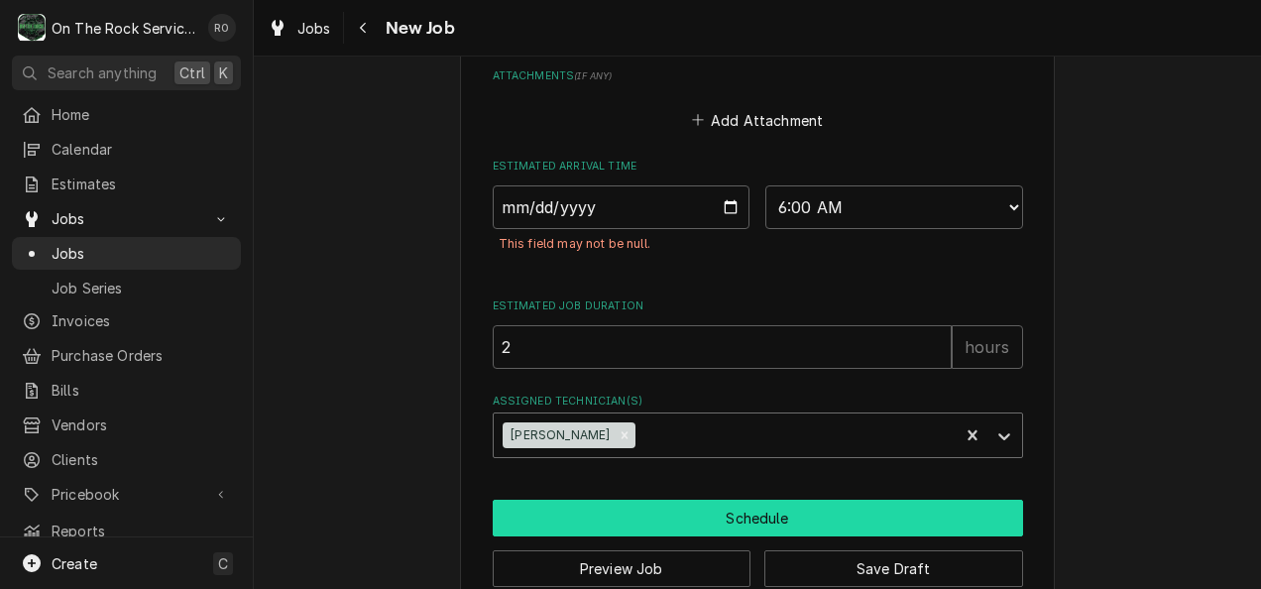
click at [711, 524] on button "Schedule" at bounding box center [758, 517] width 530 height 37
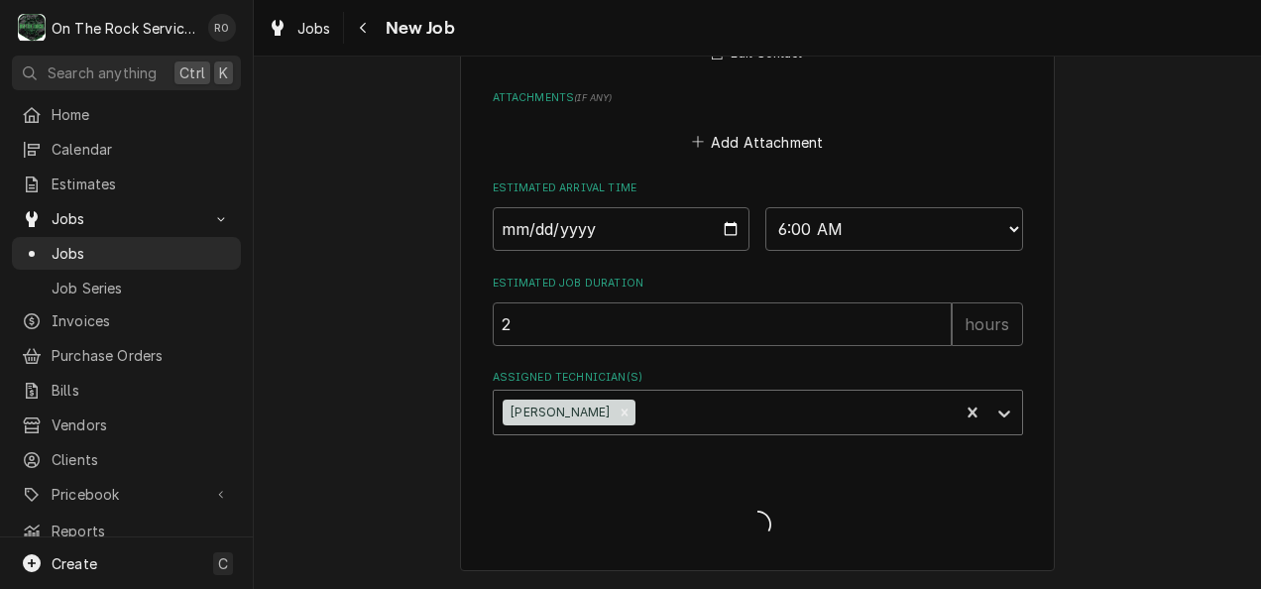
scroll to position [1579, 0]
type textarea "x"
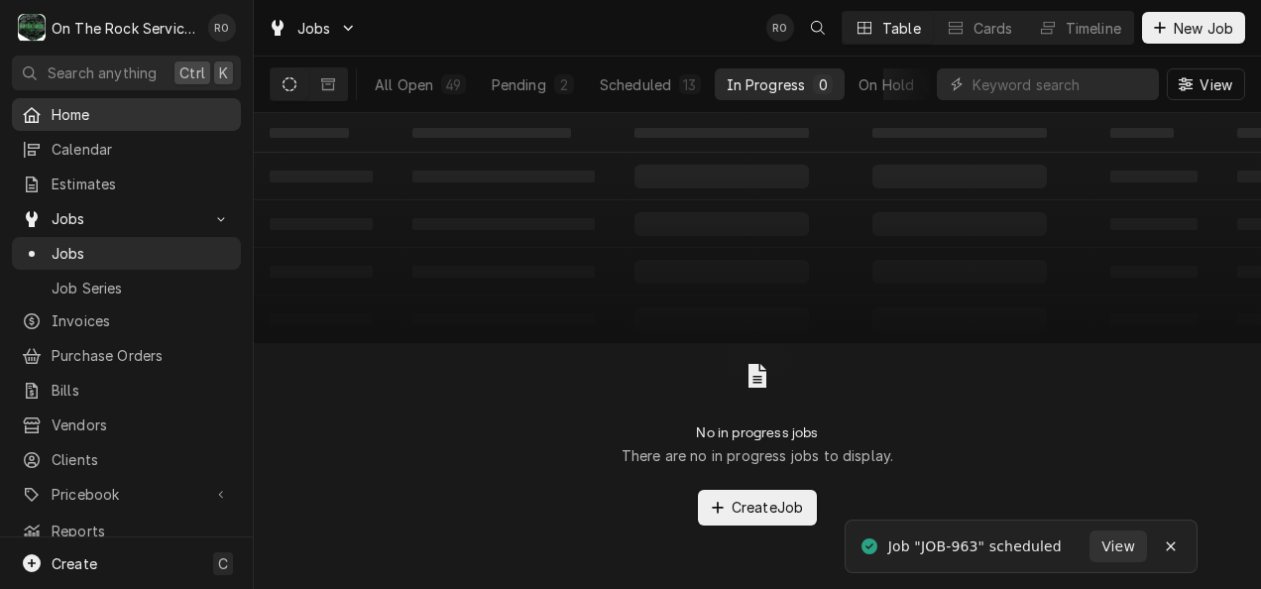
click at [115, 119] on span "Home" at bounding box center [141, 114] width 179 height 21
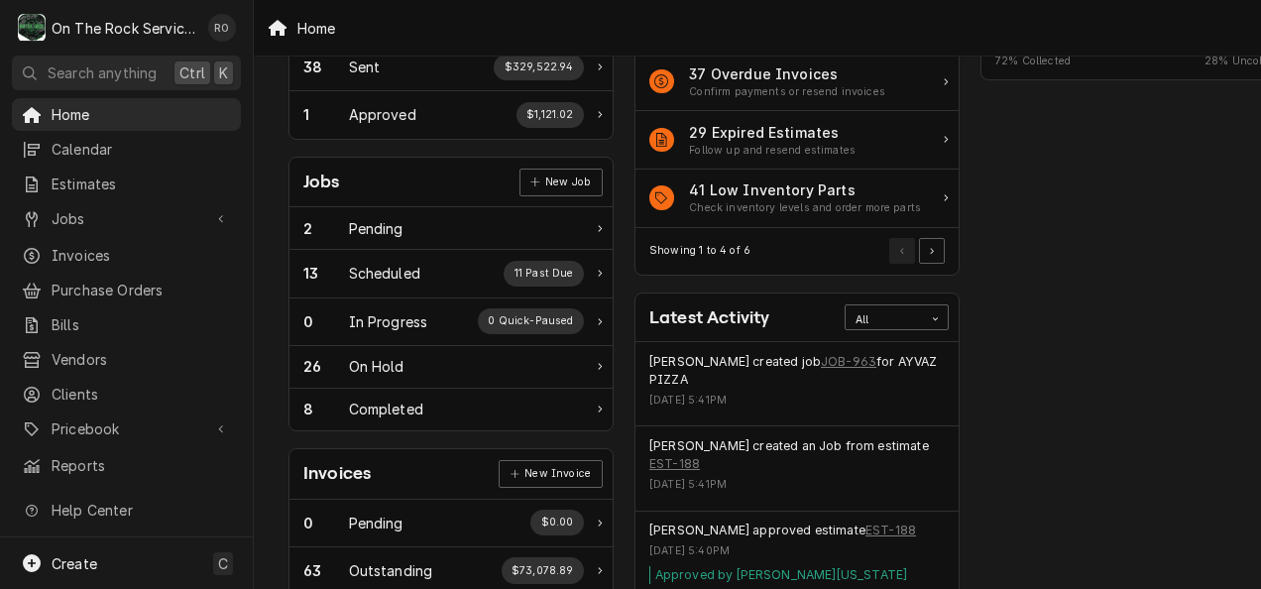
scroll to position [255, 0]
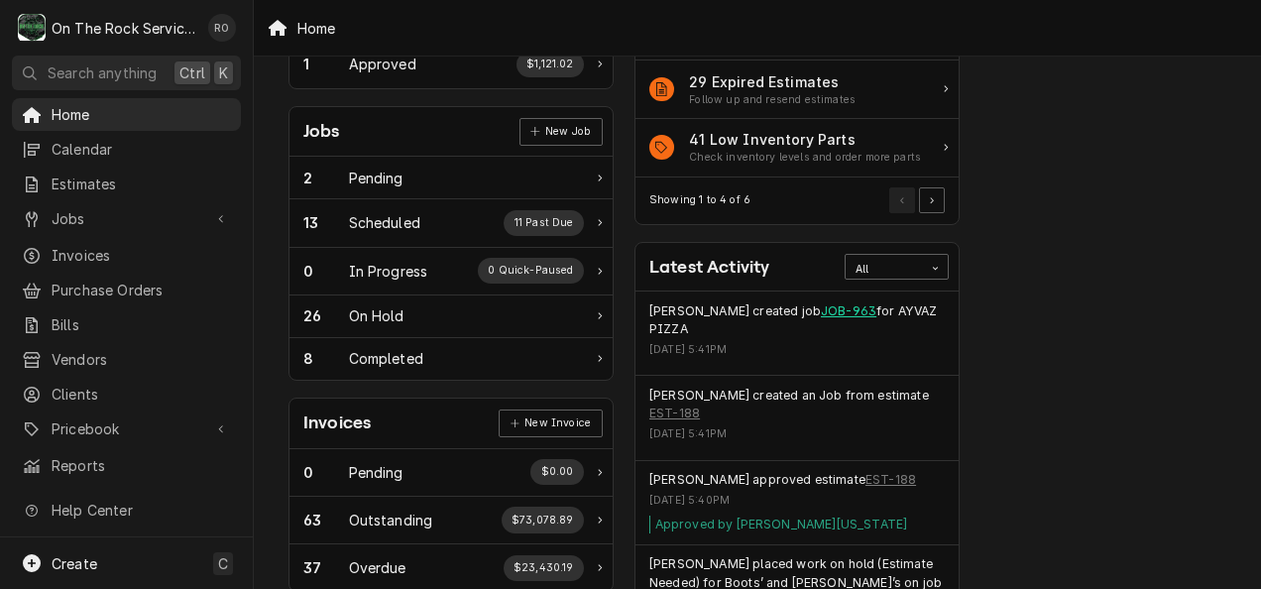
click at [822, 305] on link "JOB-963" at bounding box center [848, 311] width 55 height 18
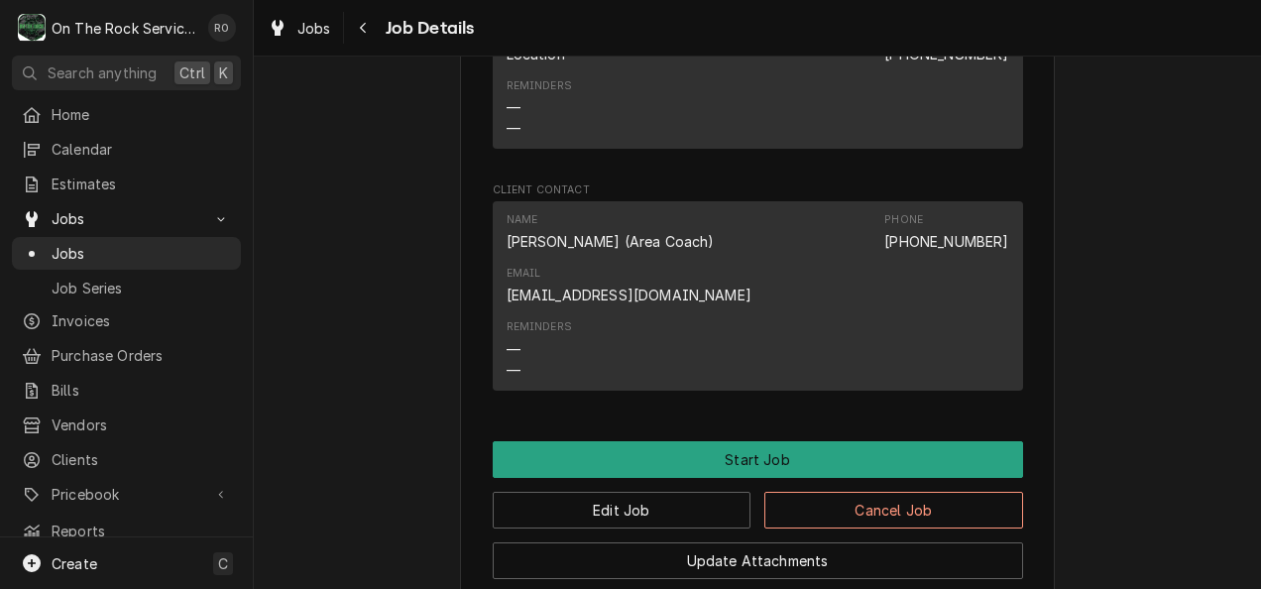
scroll to position [1992, 0]
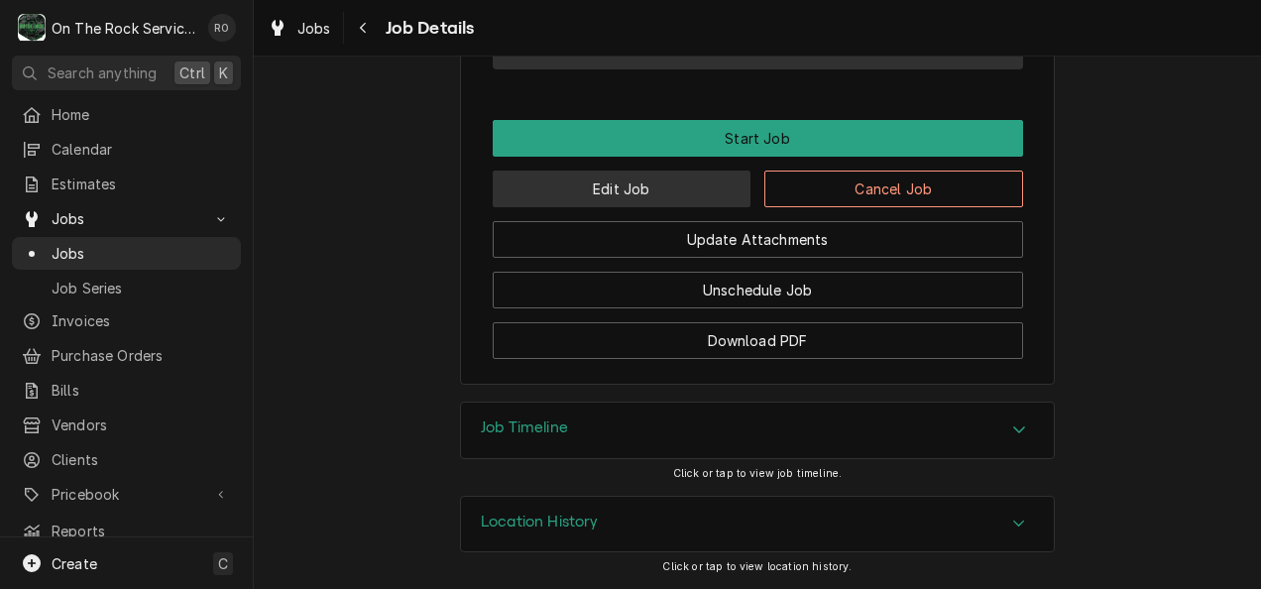
click at [636, 198] on button "Edit Job" at bounding box center [622, 188] width 259 height 37
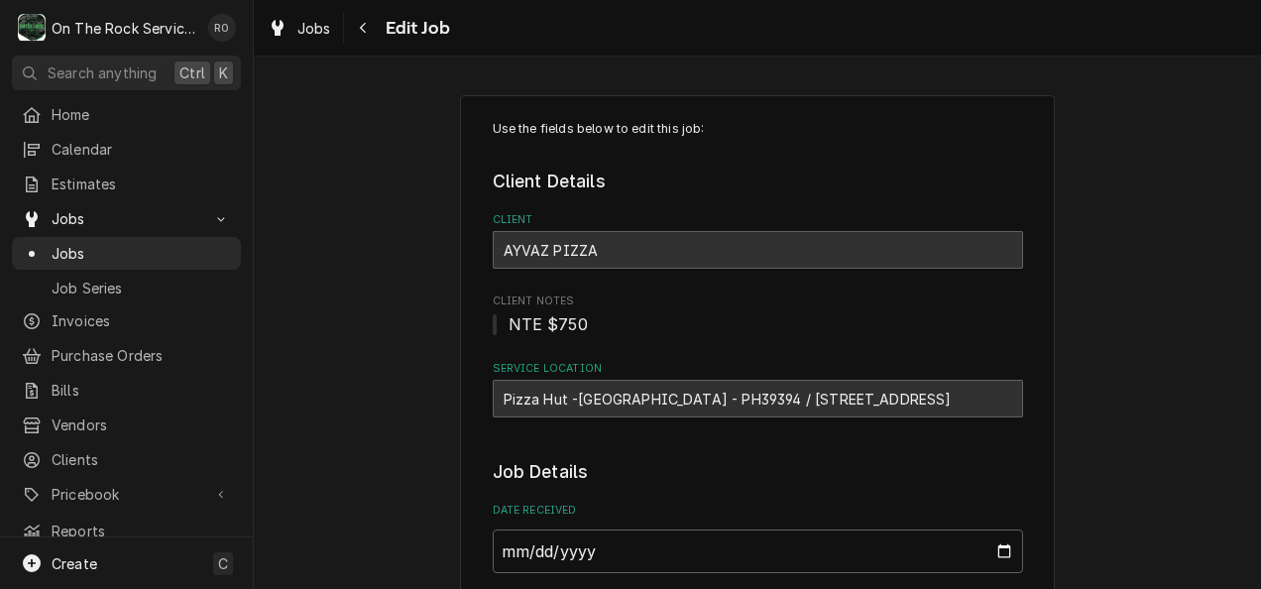
type textarea "x"
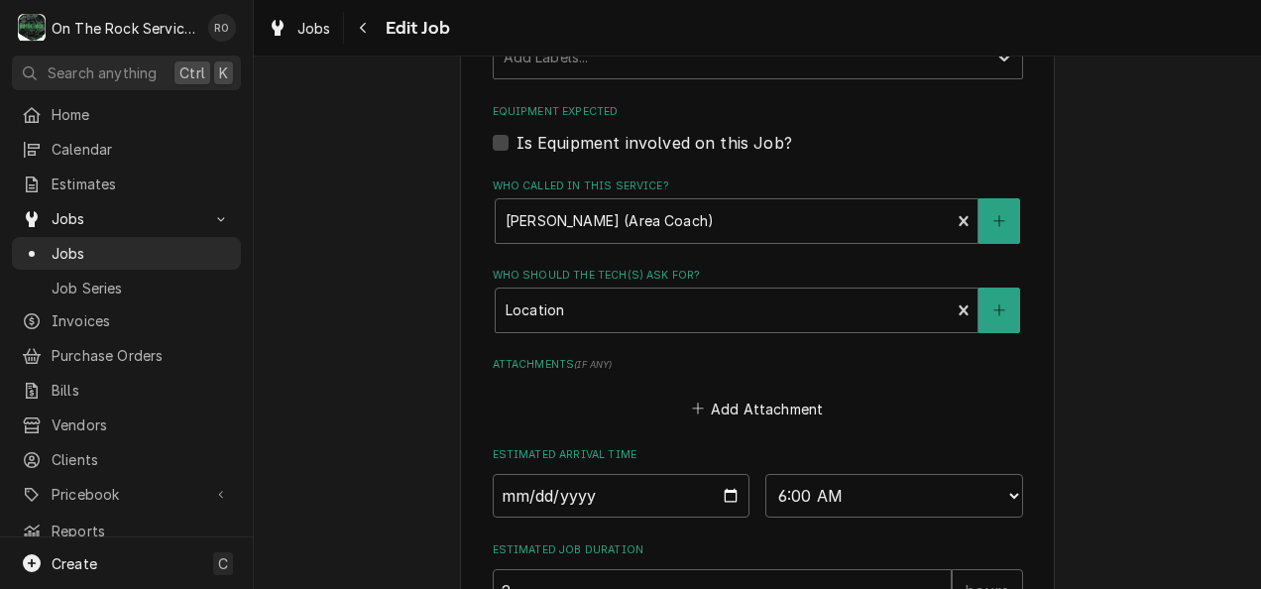
scroll to position [1370, 0]
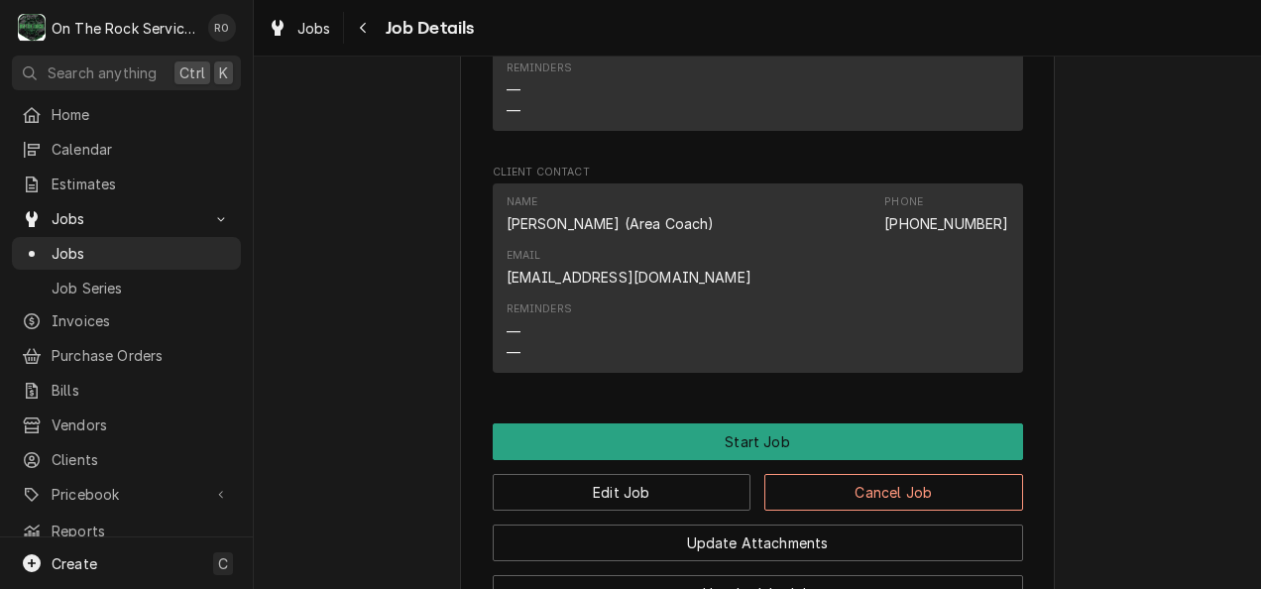
scroll to position [1992, 0]
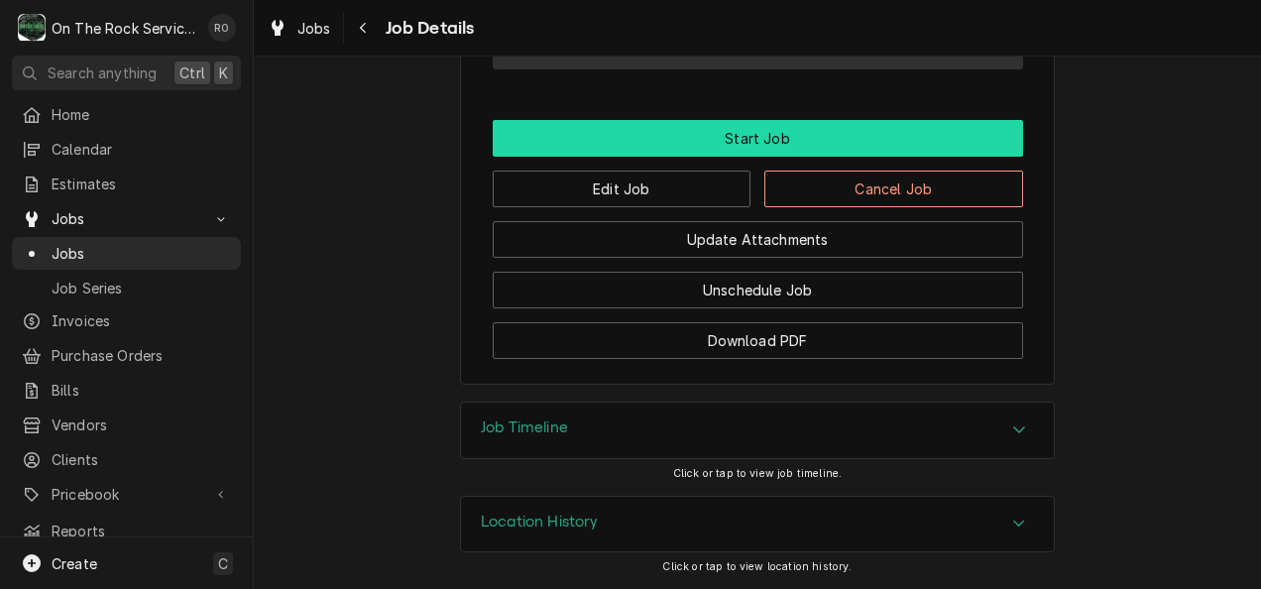
click at [770, 130] on button "Start Job" at bounding box center [758, 138] width 530 height 37
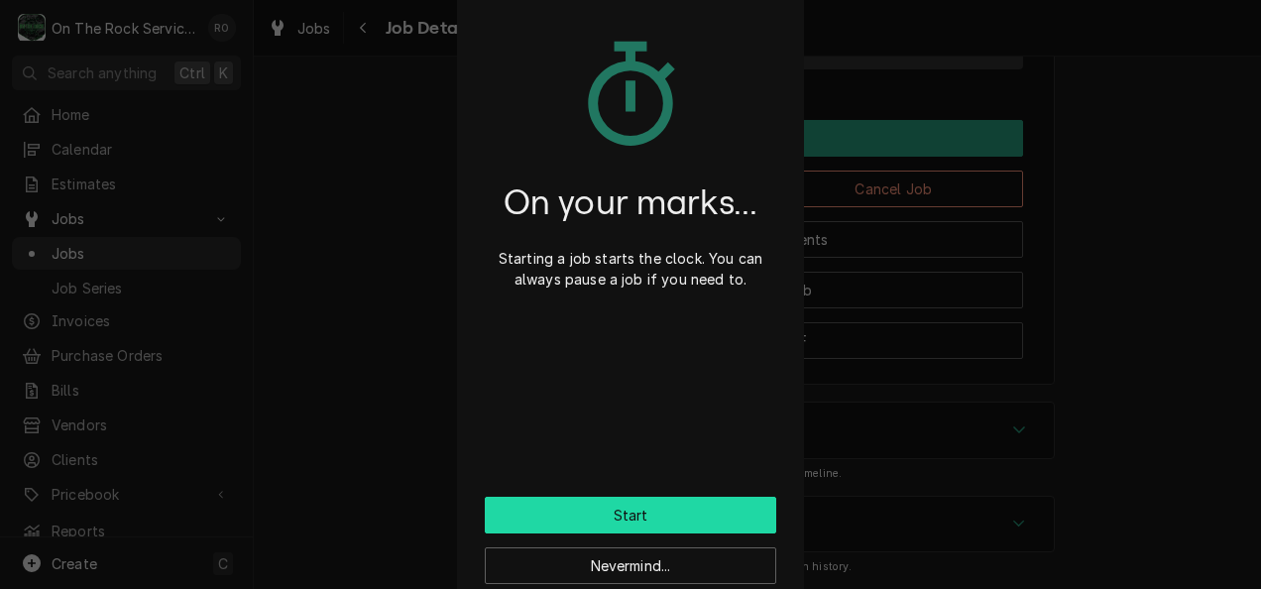
click at [627, 513] on button "Start" at bounding box center [630, 514] width 291 height 37
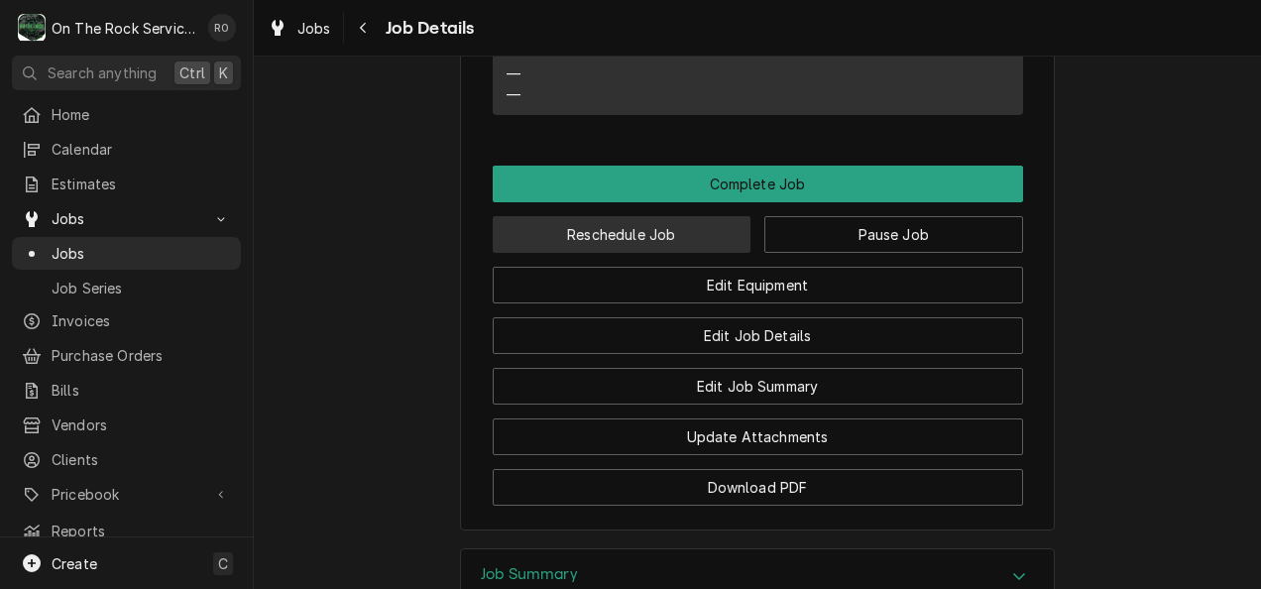
scroll to position [2372, 0]
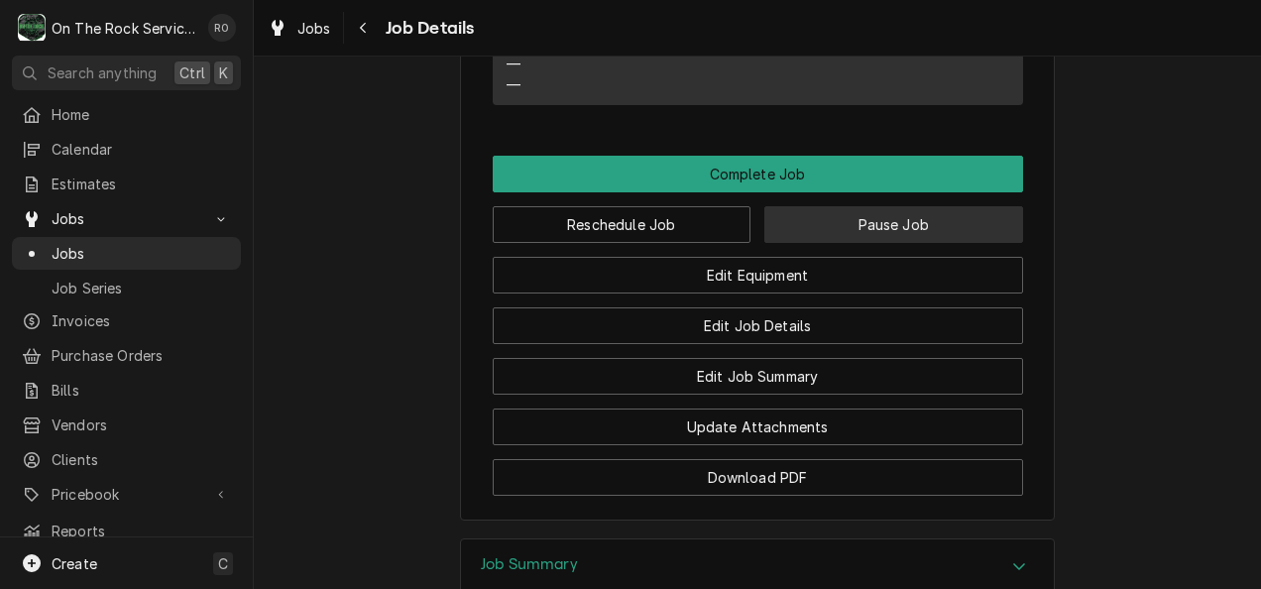
click at [810, 243] on button "Pause Job" at bounding box center [893, 224] width 259 height 37
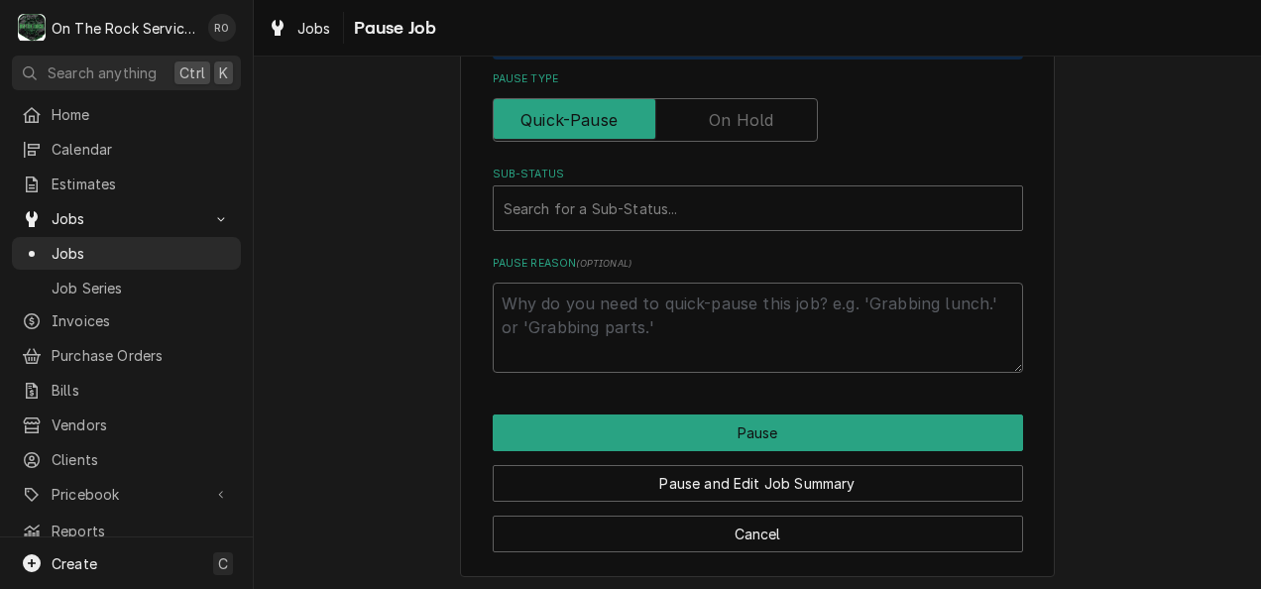
scroll to position [523, 0]
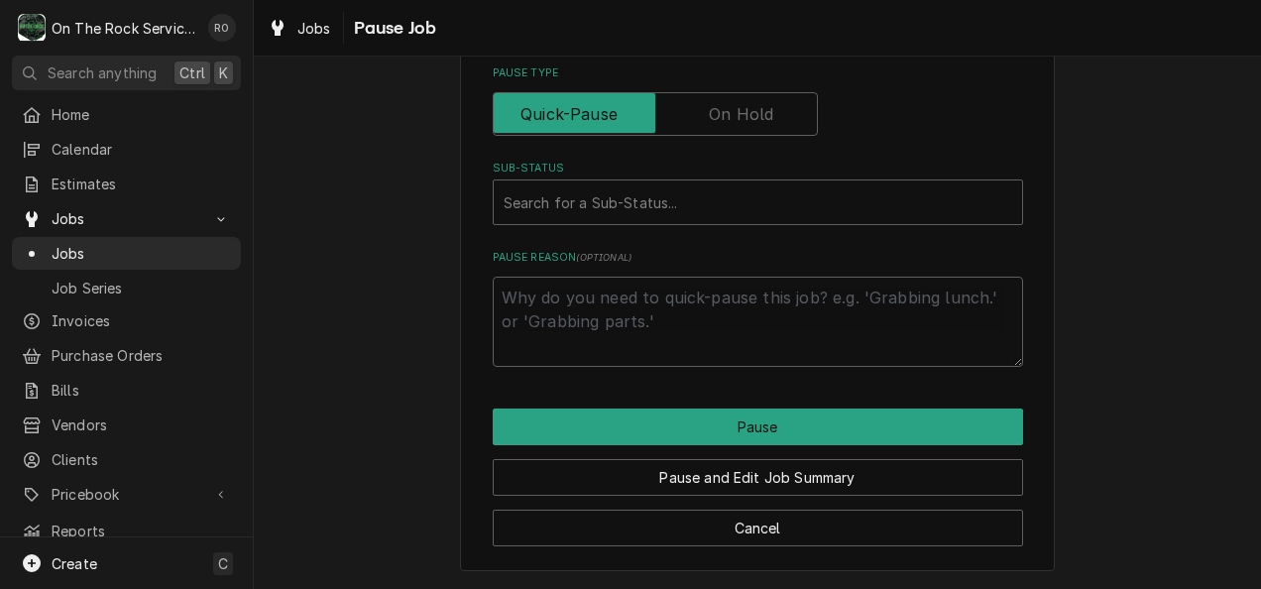
click at [727, 123] on label "Pause Type" at bounding box center [655, 114] width 325 height 44
click at [727, 123] on input "Pause Type" at bounding box center [654, 114] width 307 height 44
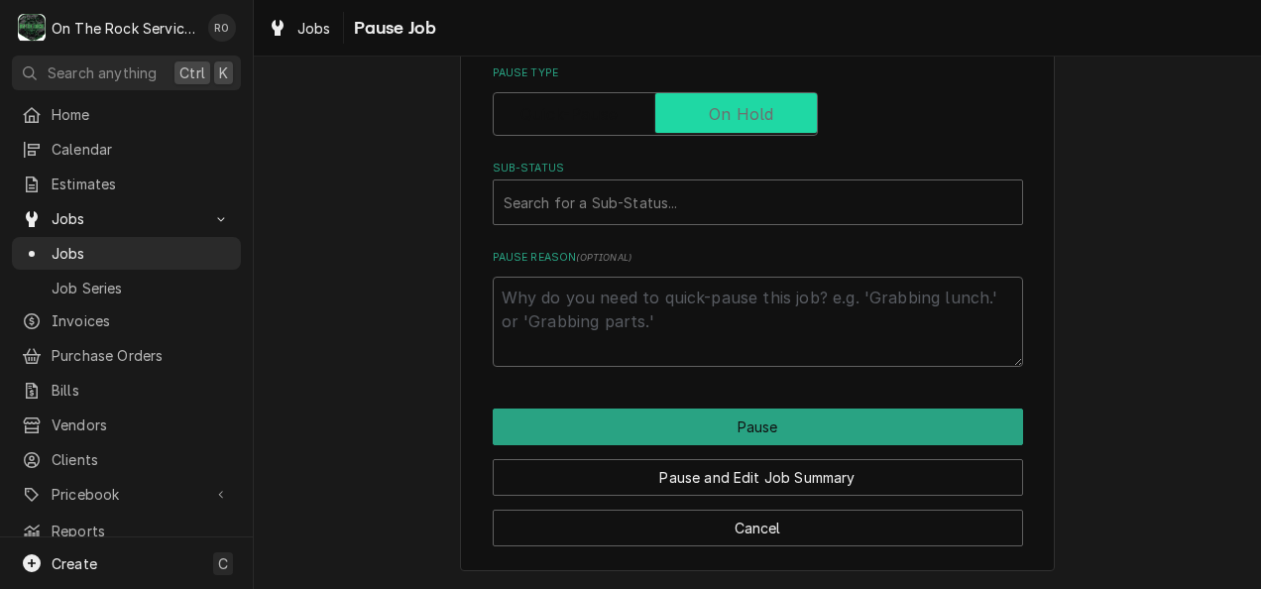
checkbox input "true"
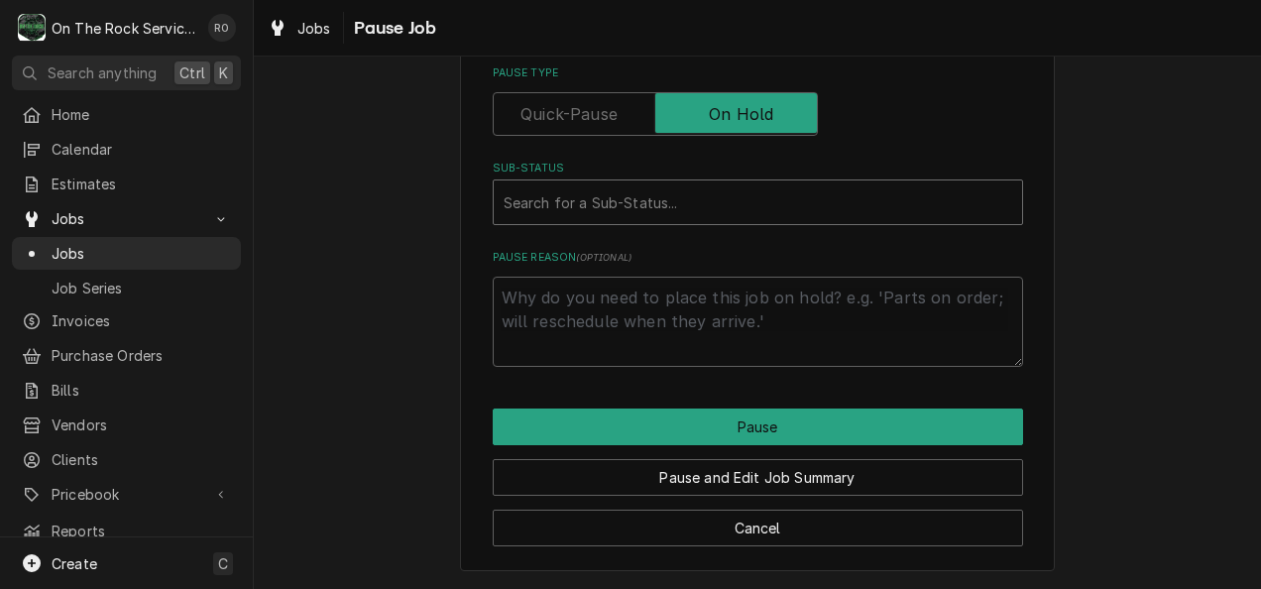
click at [723, 200] on div "Sub-Status" at bounding box center [757, 202] width 508 height 36
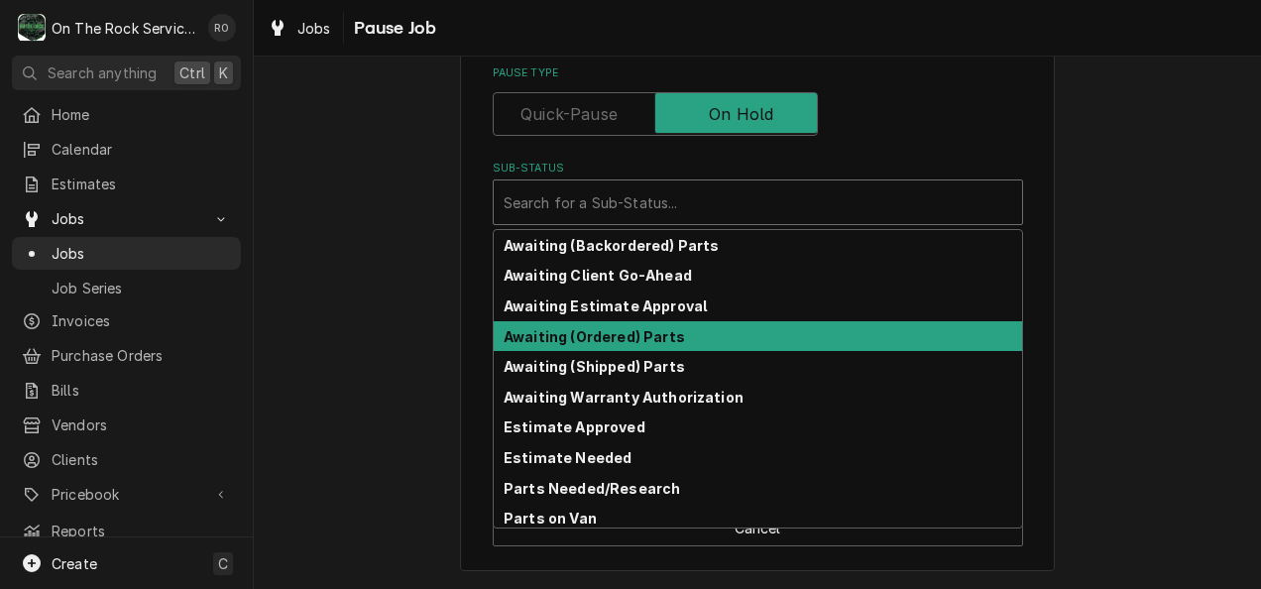
click at [681, 327] on div "Awaiting (Ordered) Parts" at bounding box center [758, 336] width 528 height 31
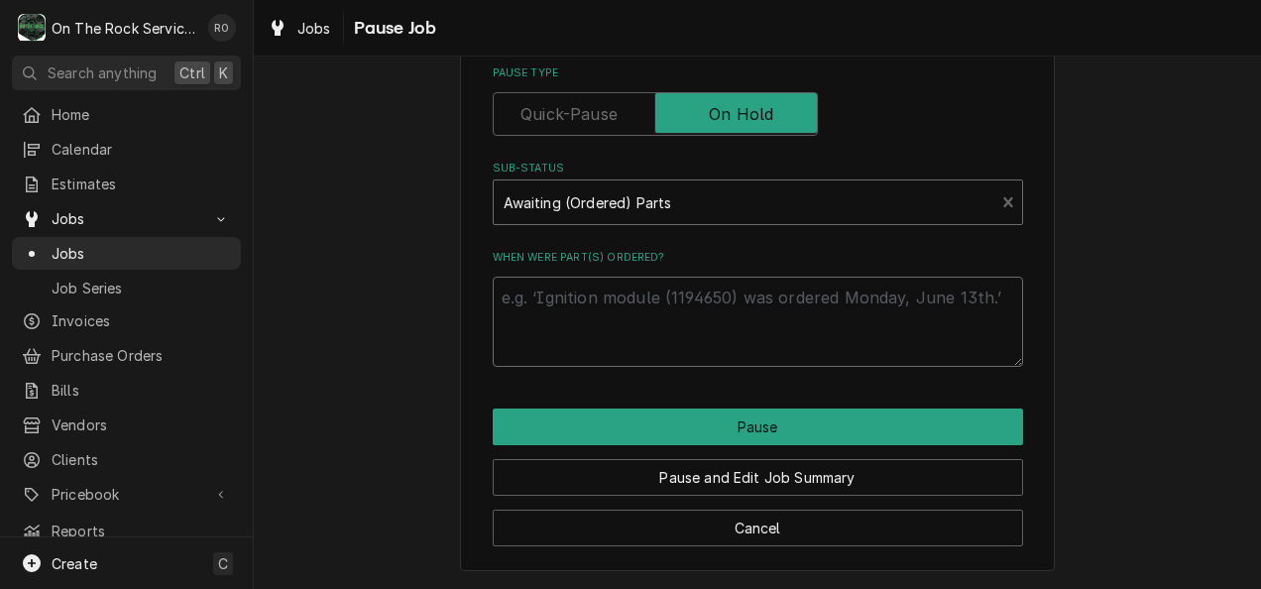
click at [681, 327] on textarea "When were part(s) ordered?" at bounding box center [758, 321] width 530 height 90
type textarea "x"
type textarea "T"
type textarea "x"
type textarea "To"
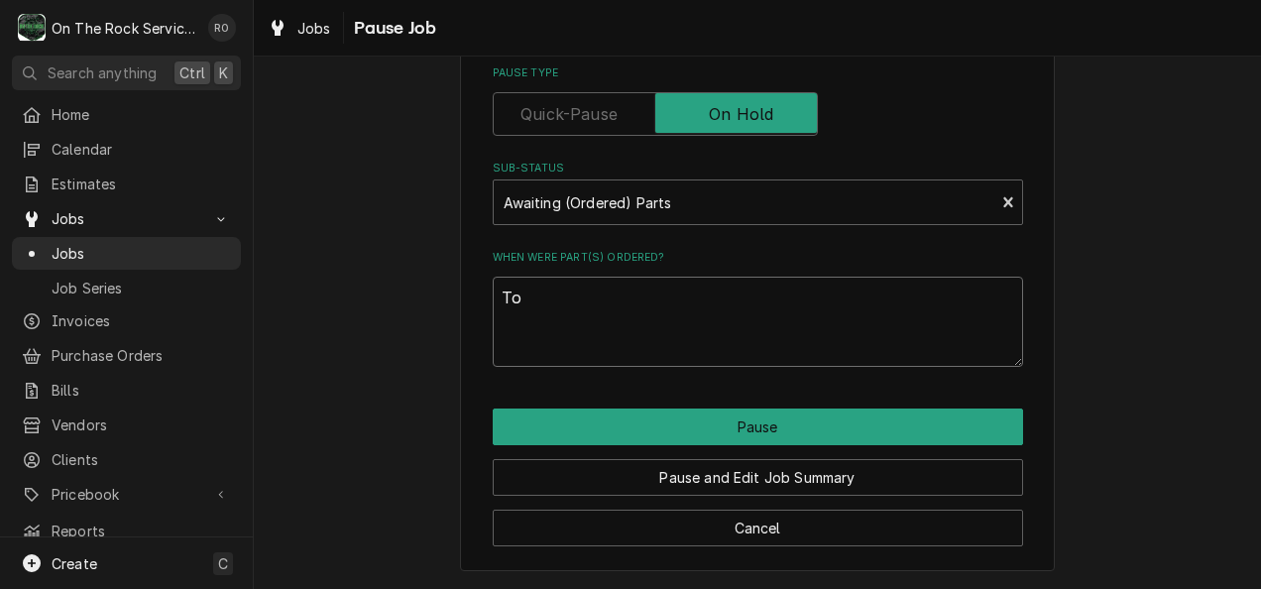
type textarea "x"
type textarea "Tod"
type textarea "x"
type textarea "Toda"
type textarea "x"
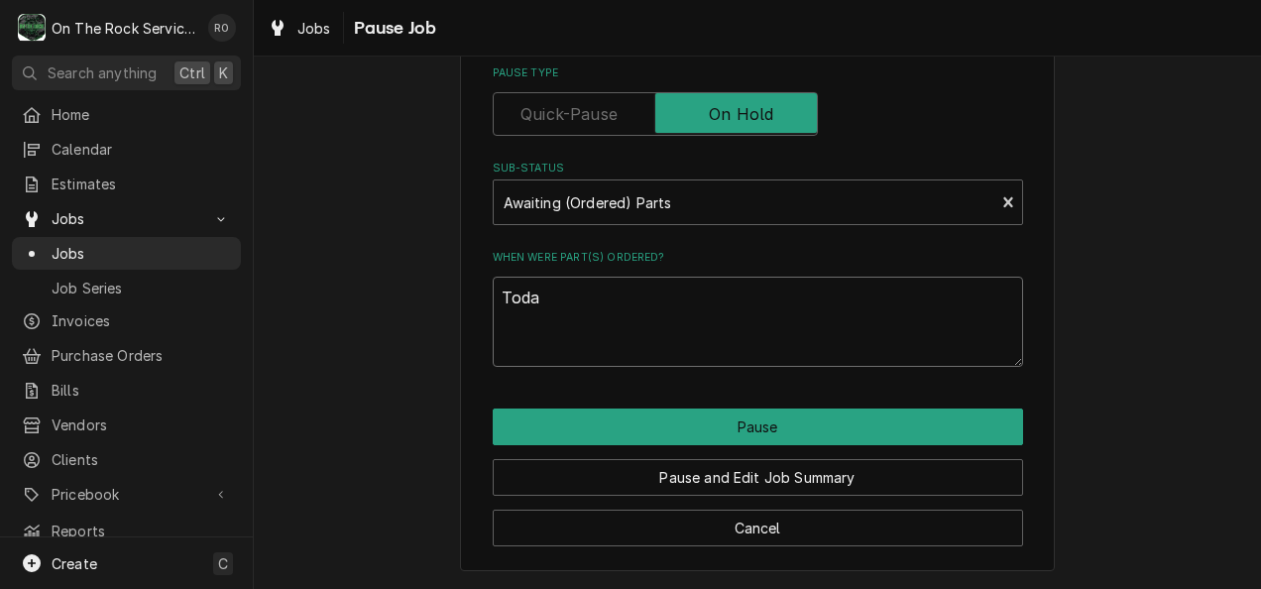
type textarea "[DATE]"
type textarea "x"
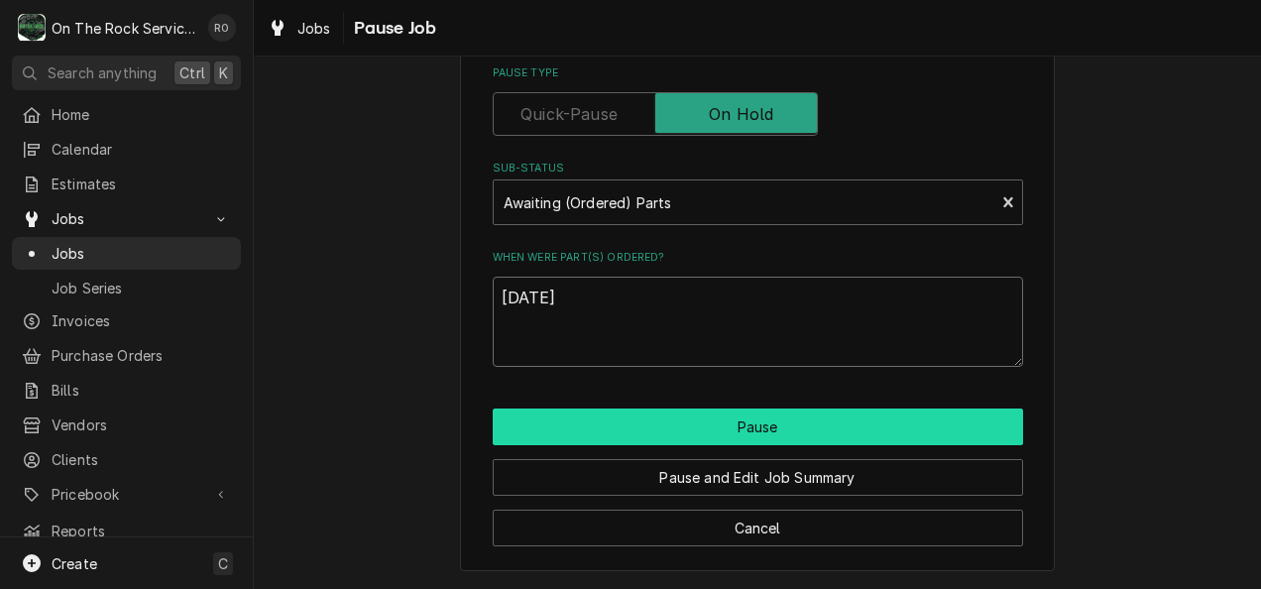
type textarea "[DATE]"
click at [710, 416] on button "Pause" at bounding box center [758, 426] width 530 height 37
type textarea "x"
